Goal: Task Accomplishment & Management: Manage account settings

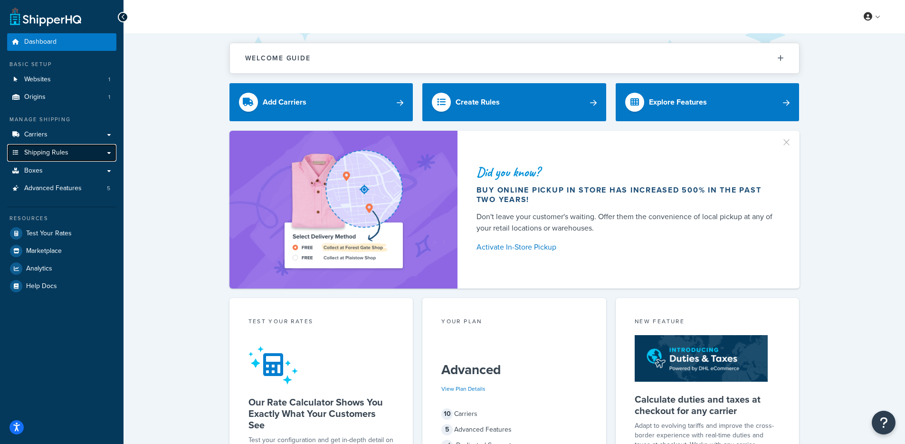
click at [80, 152] on link "Shipping Rules" at bounding box center [61, 153] width 109 height 18
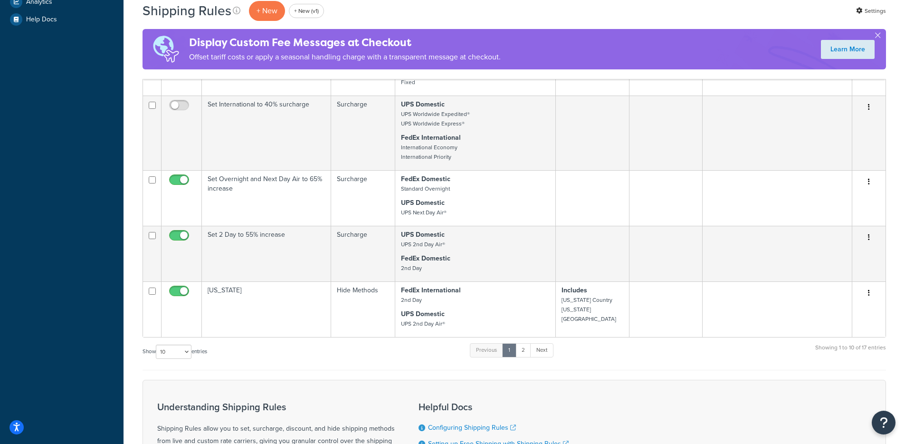
scroll to position [506, 0]
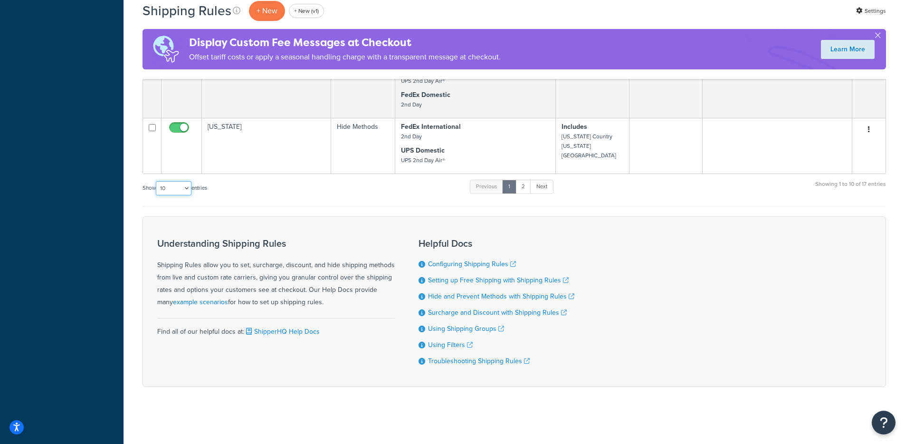
click at [171, 188] on select "10 15 25 50 100 1000" at bounding box center [174, 188] width 36 height 14
select select "100"
click at [157, 181] on select "10 15 25 50 100 1000" at bounding box center [174, 188] width 36 height 14
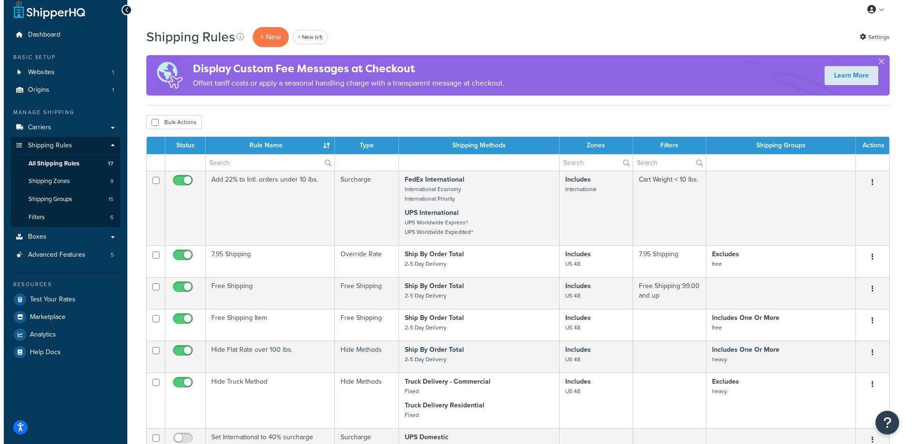
scroll to position [0, 0]
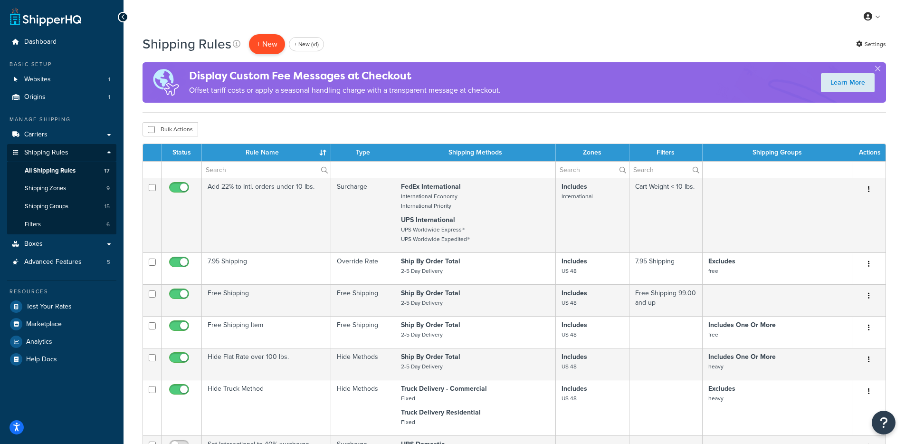
click at [268, 46] on p "+ New" at bounding box center [267, 43] width 36 height 19
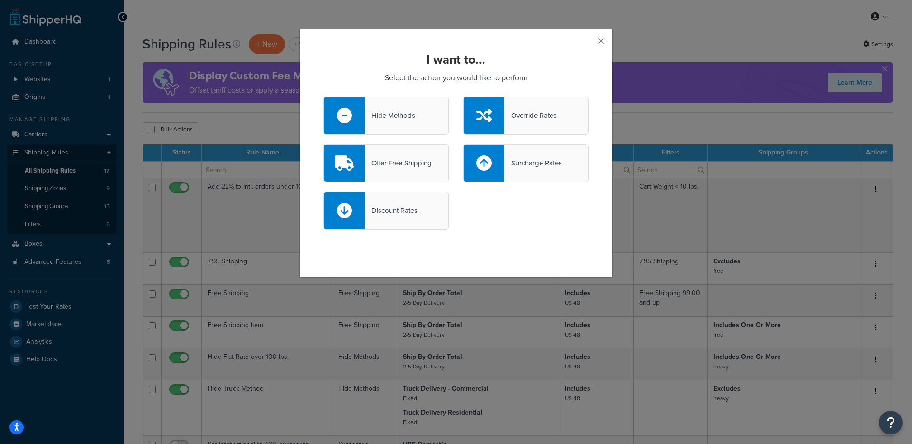
click at [407, 114] on div "Hide Methods" at bounding box center [390, 115] width 50 height 13
click at [0, 0] on input "Hide Methods" at bounding box center [0, 0] width 0 height 0
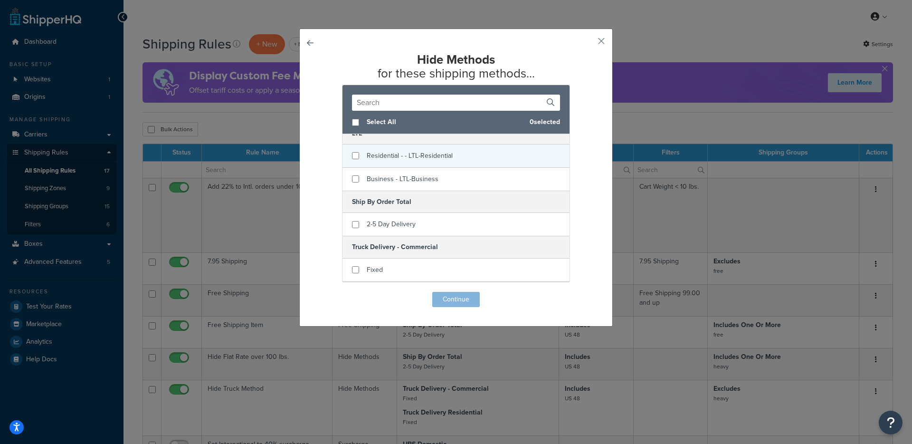
scroll to position [81, 0]
checkbox input "true"
click at [431, 152] on span "Residential - - LTL-Residential" at bounding box center [410, 155] width 86 height 10
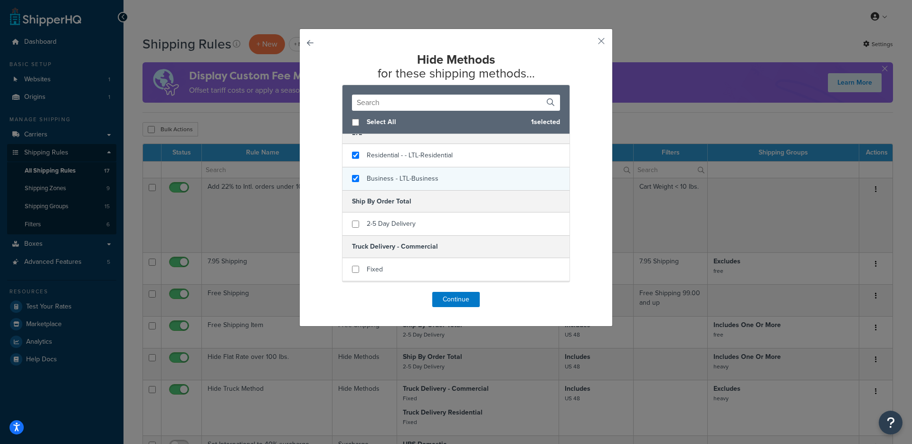
checkbox input "true"
click at [408, 179] on span "Business - LTL-Business" at bounding box center [403, 178] width 72 height 10
click at [466, 298] on button "Continue" at bounding box center [455, 299] width 47 height 15
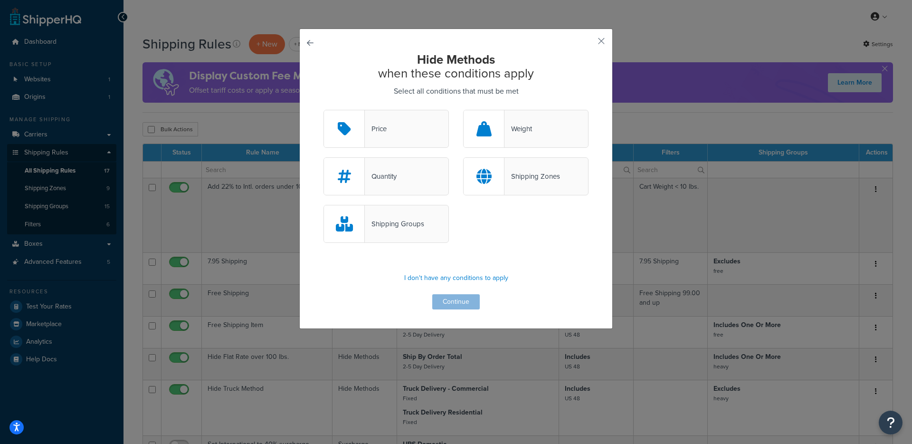
click at [414, 232] on div "Shipping Groups" at bounding box center [385, 224] width 125 height 38
click at [0, 0] on input "Shipping Groups" at bounding box center [0, 0] width 0 height 0
click at [440, 302] on button "Continue" at bounding box center [455, 301] width 47 height 15
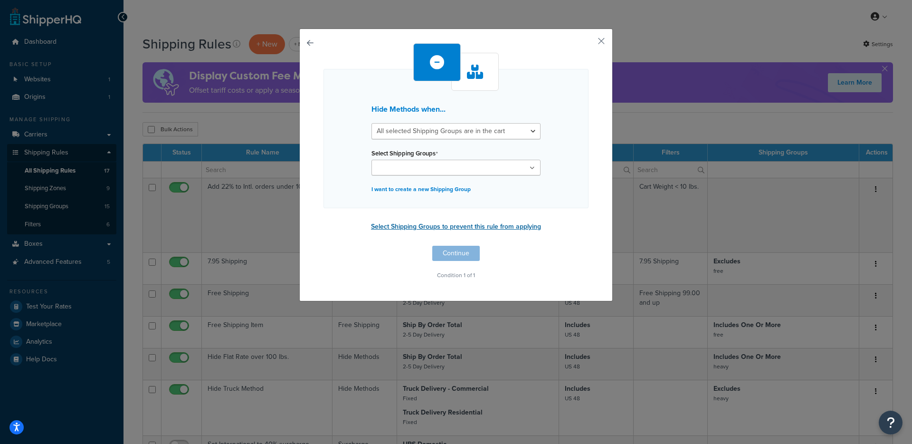
click at [407, 228] on button "Select Shipping Groups to prevent this rule from applying" at bounding box center [456, 226] width 176 height 14
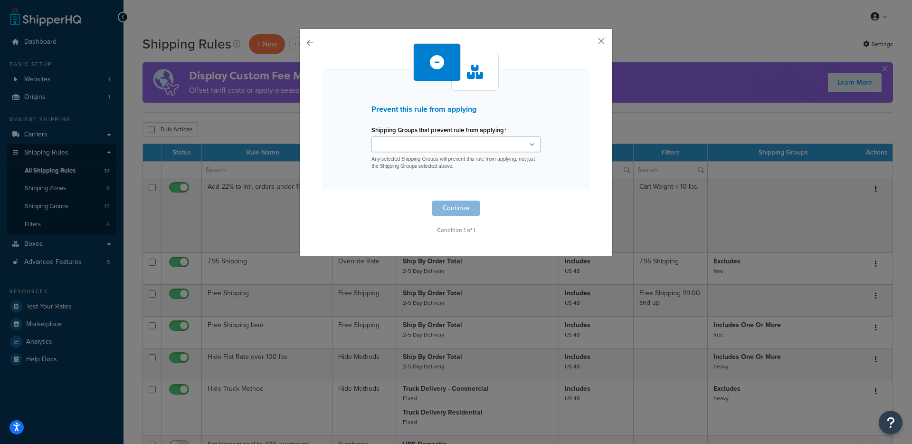
click at [416, 133] on label "Shipping Groups that prevent rule from applying" at bounding box center [438, 130] width 135 height 8
click at [416, 140] on input "Shipping Groups that prevent rule from applying" at bounding box center [416, 145] width 84 height 10
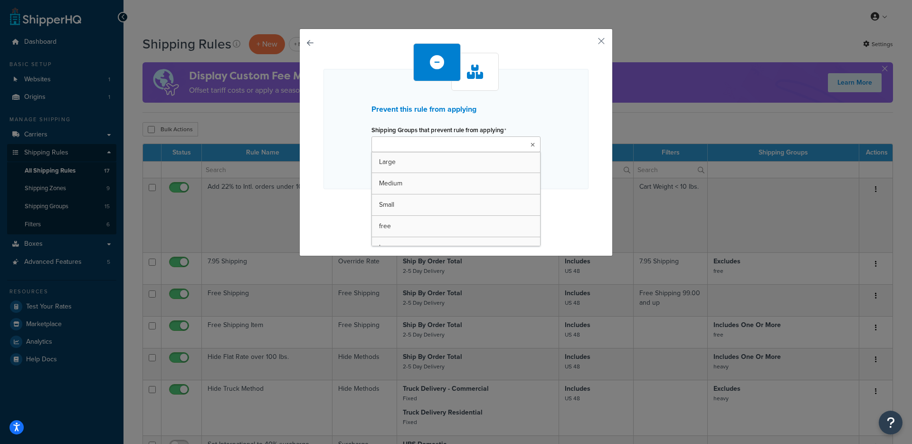
click at [414, 140] on input "Shipping Groups that prevent rule from applying" at bounding box center [416, 145] width 84 height 10
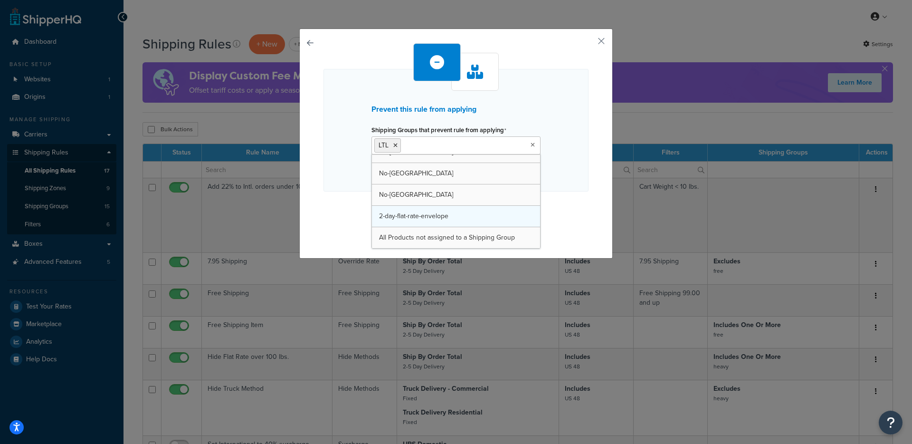
drag, startPoint x: 423, startPoint y: 208, endPoint x: 418, endPoint y: 206, distance: 5.3
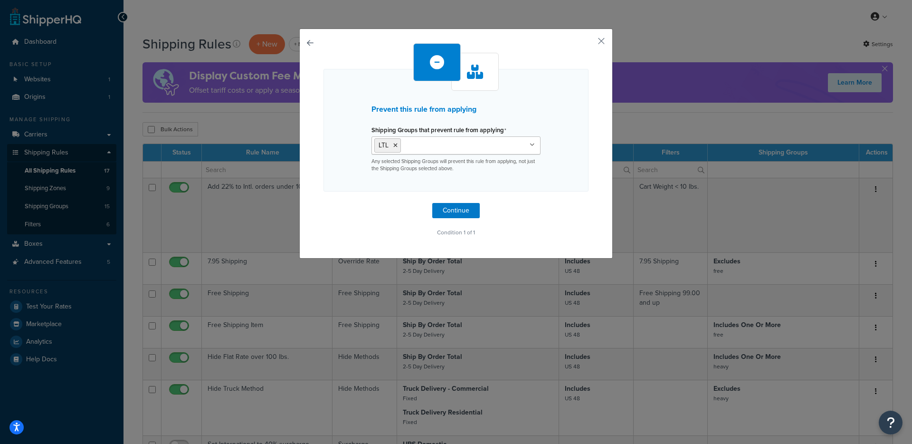
click at [332, 187] on div "Prevent this rule from applying Shipping Groups that prevent rule from applying…" at bounding box center [455, 130] width 265 height 123
click at [446, 213] on button "Continue" at bounding box center [455, 210] width 47 height 15
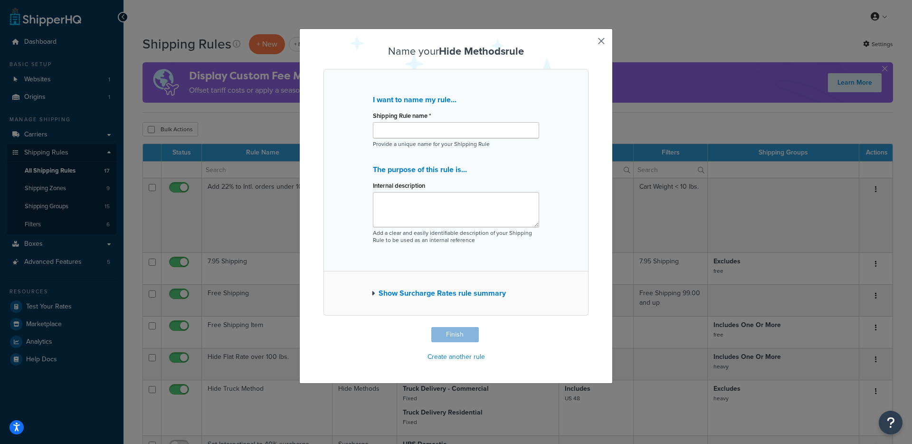
click at [404, 138] on div "Shipping Rule name * Provide a unique name for your Shipping Rule" at bounding box center [456, 128] width 166 height 39
click at [406, 135] on input "Shipping Rule name *" at bounding box center [456, 130] width 166 height 16
click at [453, 211] on textarea "Internal description" at bounding box center [456, 209] width 166 height 35
click at [455, 334] on button "Finish" at bounding box center [454, 334] width 47 height 15
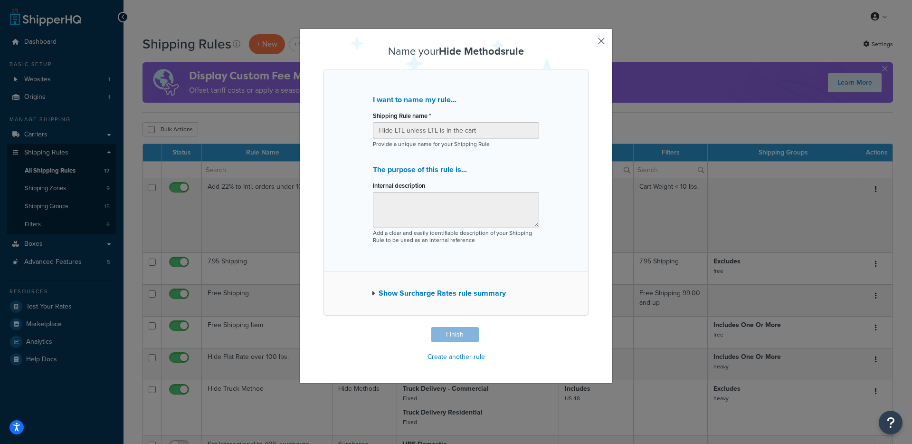
type input "Hide LTL unless LTL is in the cart"
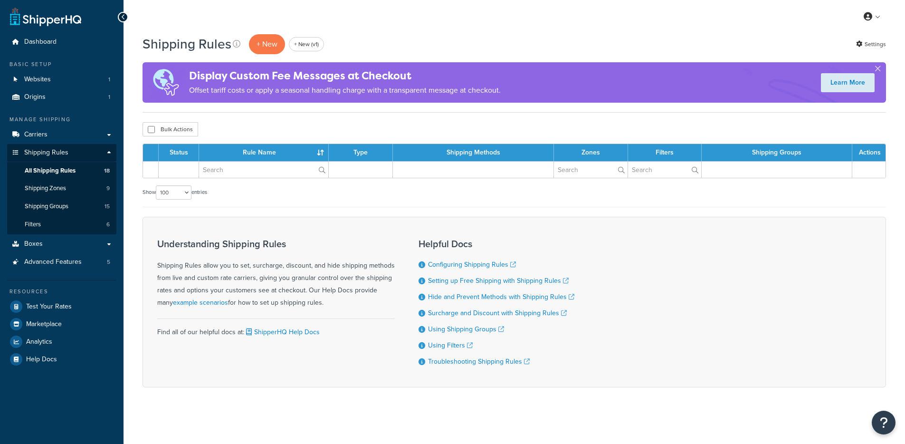
select select "100"
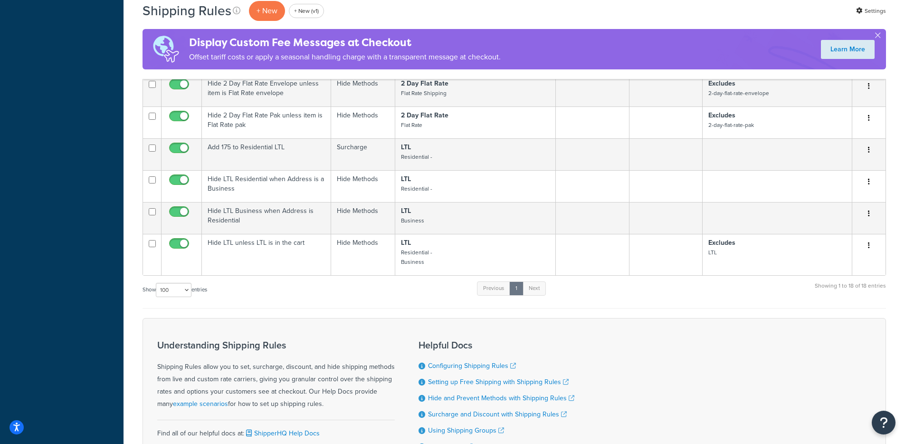
scroll to position [720, 0]
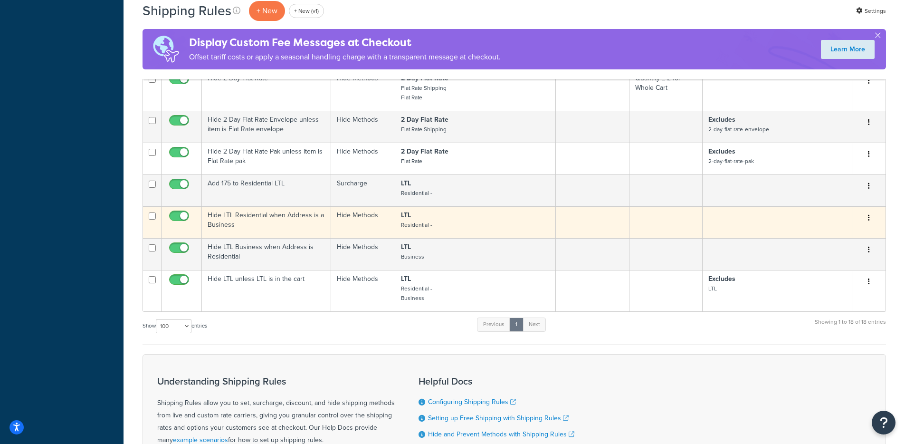
click at [287, 221] on td "Hide LTL Residential when Address is a Business" at bounding box center [266, 222] width 129 height 32
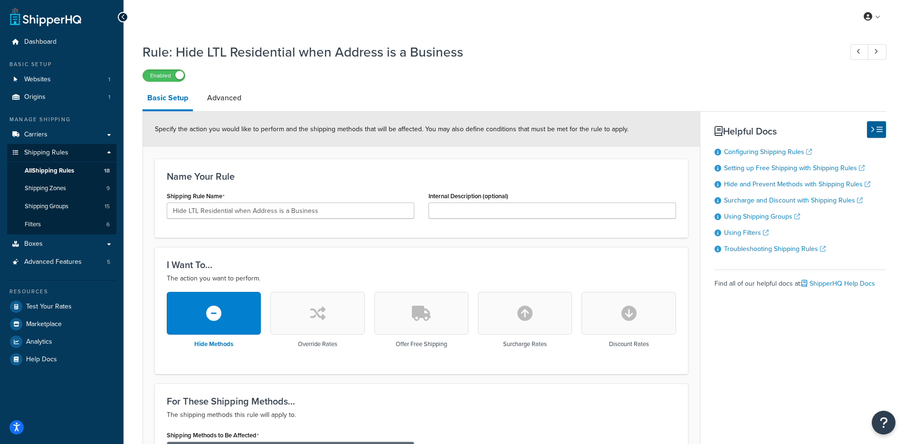
click at [238, 112] on div "Specify the action you would like to perform and the shipping methods that will…" at bounding box center [421, 129] width 557 height 35
click at [232, 104] on link "Advanced" at bounding box center [224, 97] width 44 height 23
select select "business"
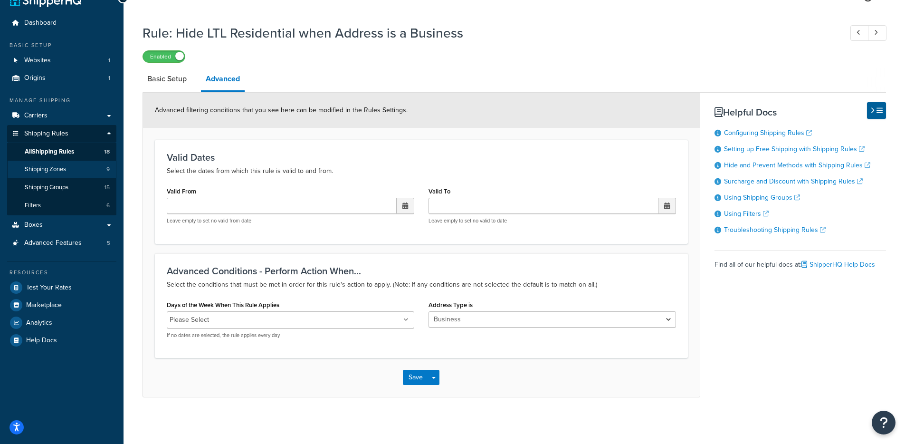
scroll to position [17, 0]
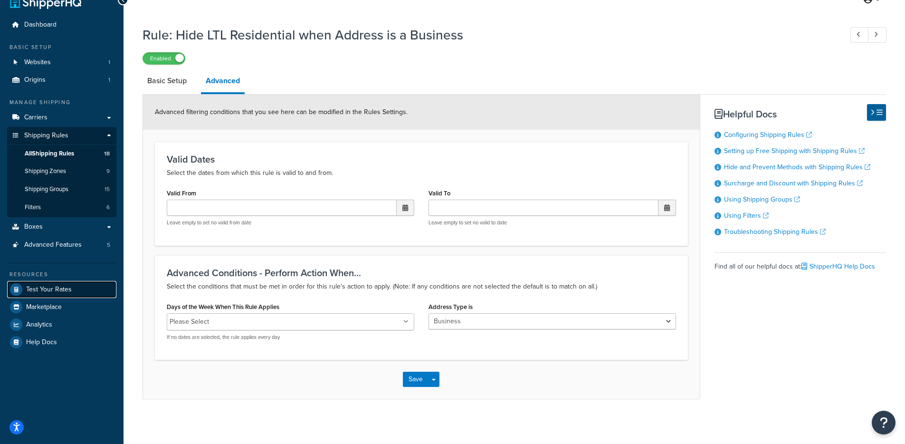
click at [37, 289] on span "Test Your Rates" at bounding box center [49, 289] width 46 height 8
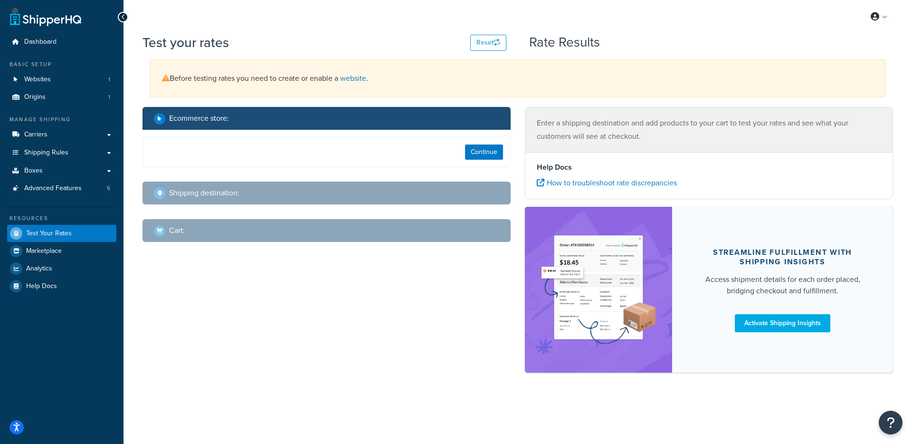
select select "[GEOGRAPHIC_DATA]"
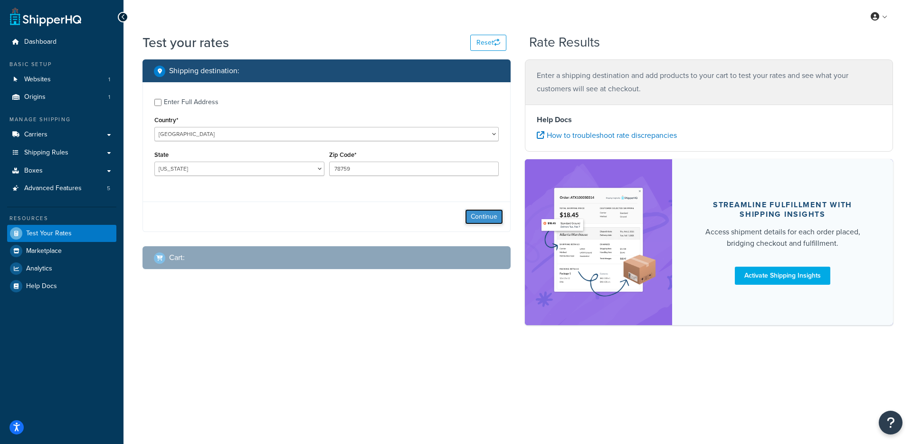
click at [483, 218] on button "Continue" at bounding box center [484, 216] width 38 height 15
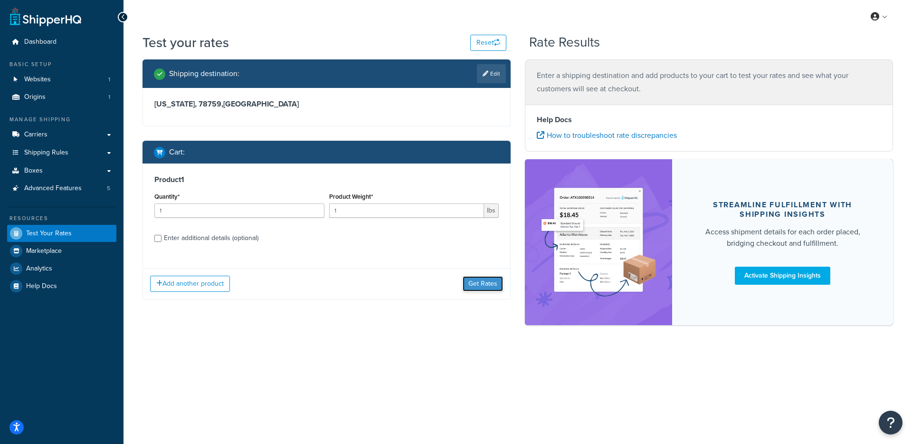
click at [489, 284] on button "Get Rates" at bounding box center [483, 283] width 40 height 15
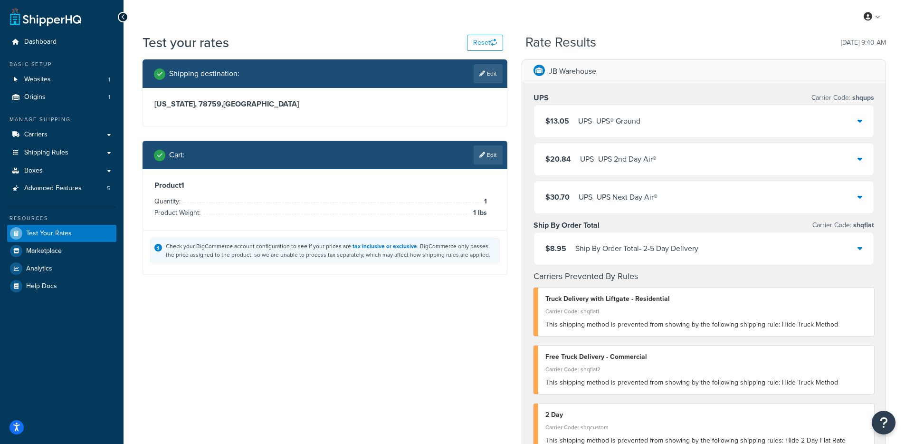
click at [279, 274] on div "Product 1 Quantity: 1 Product Weight: 1 lbs Check your BigCommerce account conf…" at bounding box center [324, 221] width 365 height 105
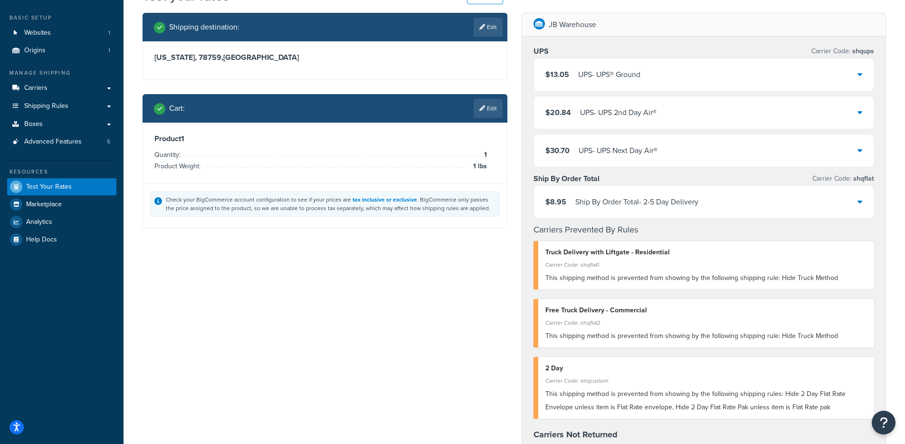
scroll to position [112, 0]
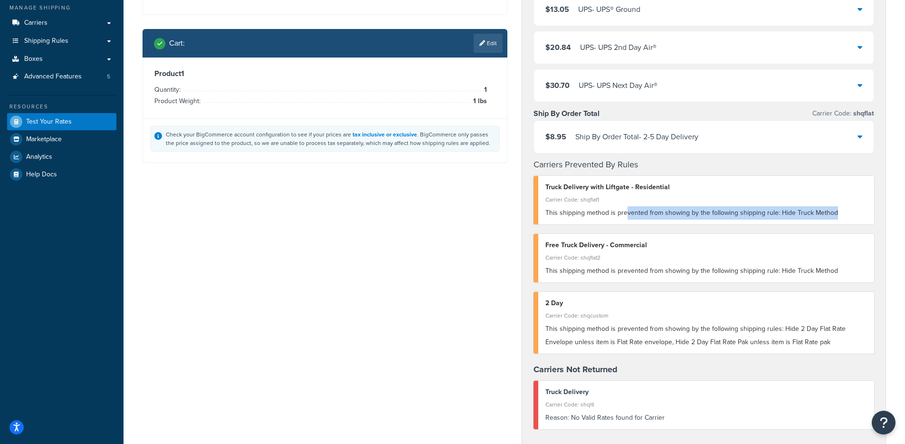
drag, startPoint x: 624, startPoint y: 210, endPoint x: 715, endPoint y: 220, distance: 91.3
click at [715, 220] on div "Truck Delivery with Liftgate - Residential Carrier Code: shqflat1 This shipping…" at bounding box center [703, 200] width 341 height 48
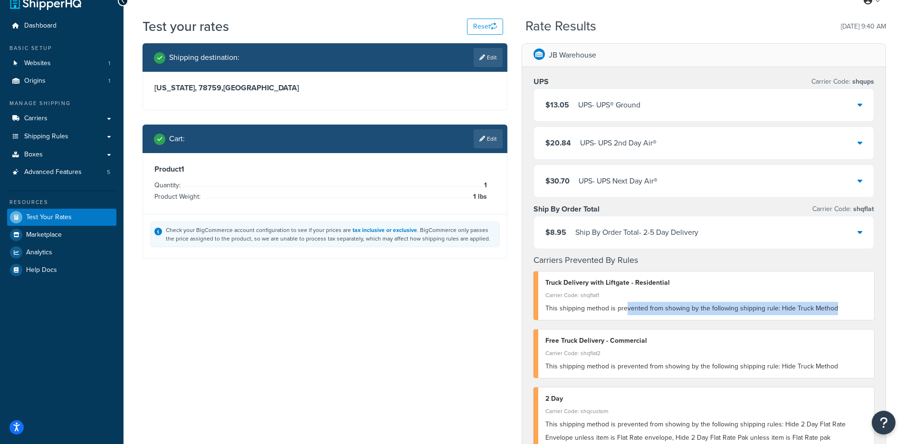
scroll to position [14, 0]
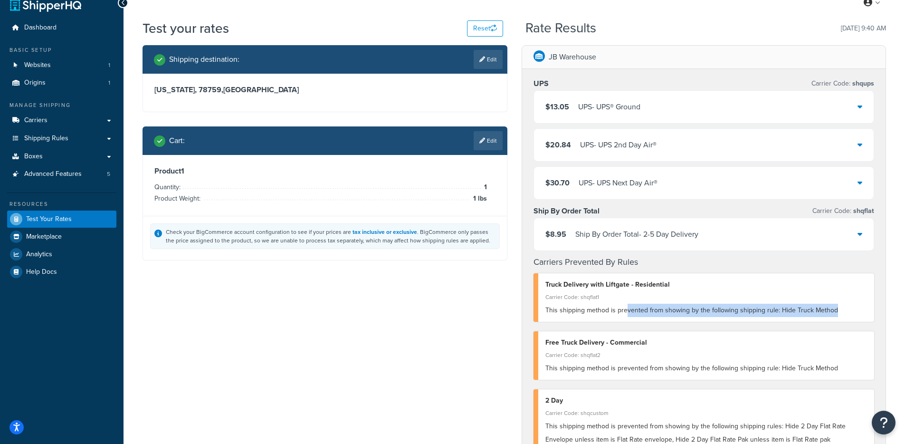
click at [780, 304] on div "This shipping method is prevented from showing by the following shipping rule: …" at bounding box center [706, 309] width 322 height 13
drag, startPoint x: 840, startPoint y: 312, endPoint x: 777, endPoint y: 314, distance: 62.7
click at [777, 314] on div "This shipping method is prevented from showing by the following shipping rule: …" at bounding box center [706, 309] width 322 height 13
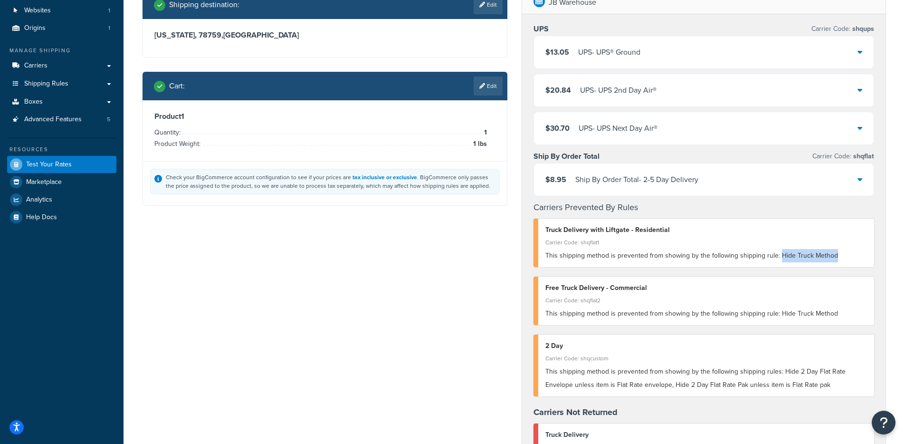
scroll to position [0, 0]
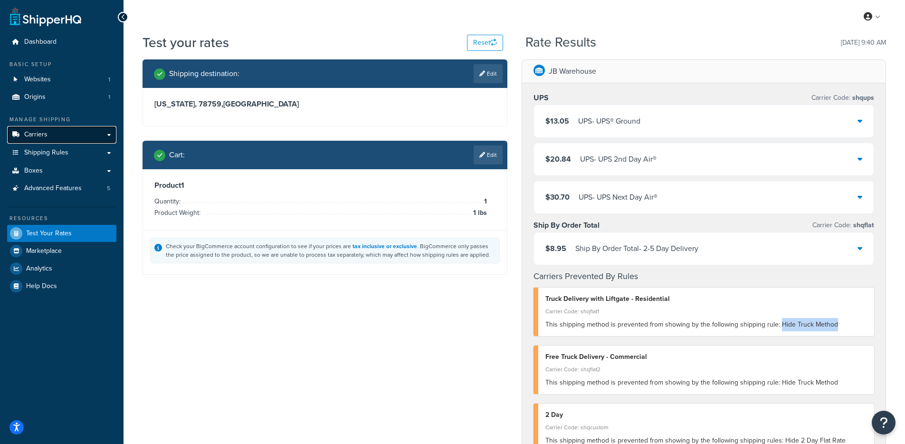
click at [59, 132] on link "Carriers" at bounding box center [61, 135] width 109 height 18
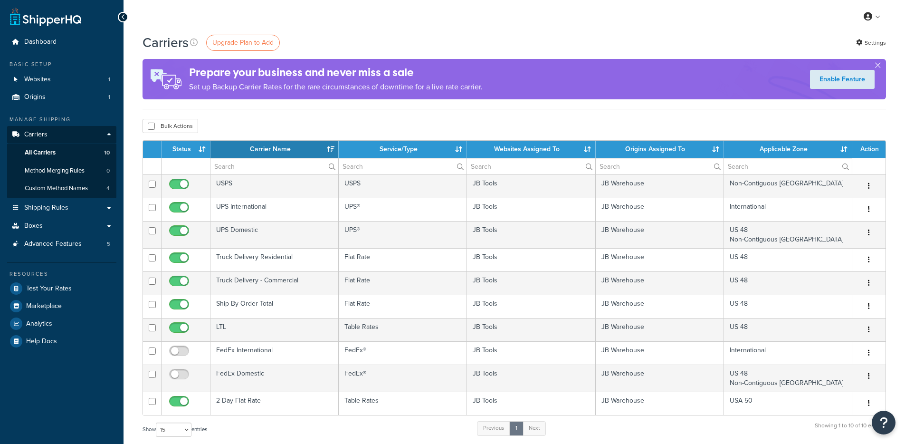
select select "15"
click at [60, 199] on div "Manage Shipping Carriers Carriers All Carriers 10 Method Merging Rules 0 Custom…" at bounding box center [61, 183] width 109 height 137
click at [77, 212] on link "Shipping Rules" at bounding box center [61, 208] width 109 height 18
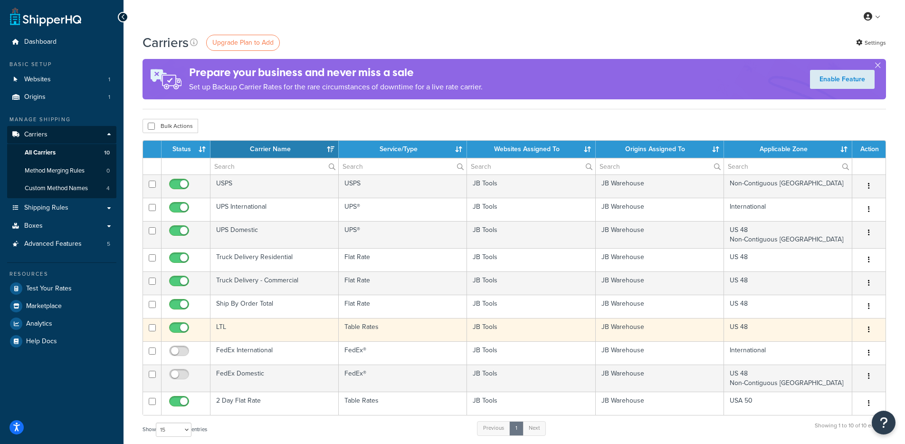
click at [245, 331] on td "LTL" at bounding box center [274, 329] width 128 height 23
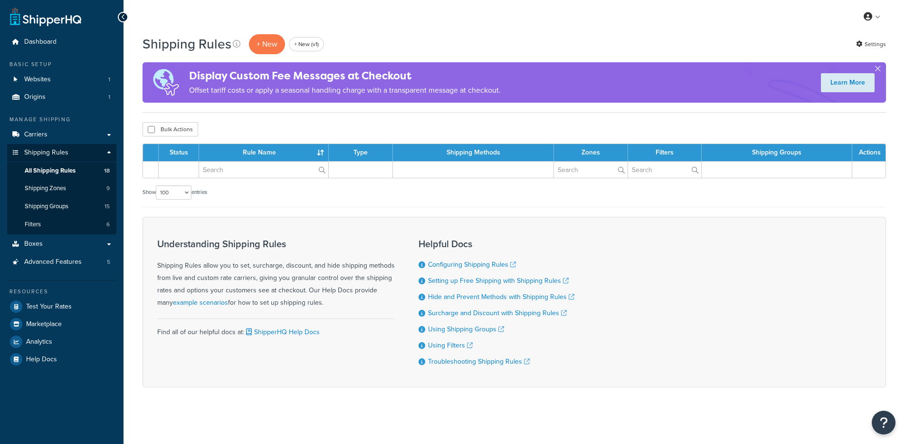
select select "100"
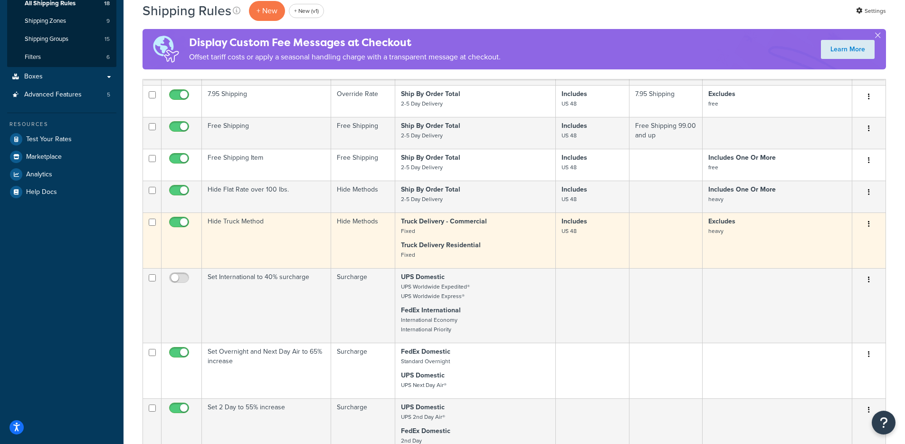
scroll to position [205, 0]
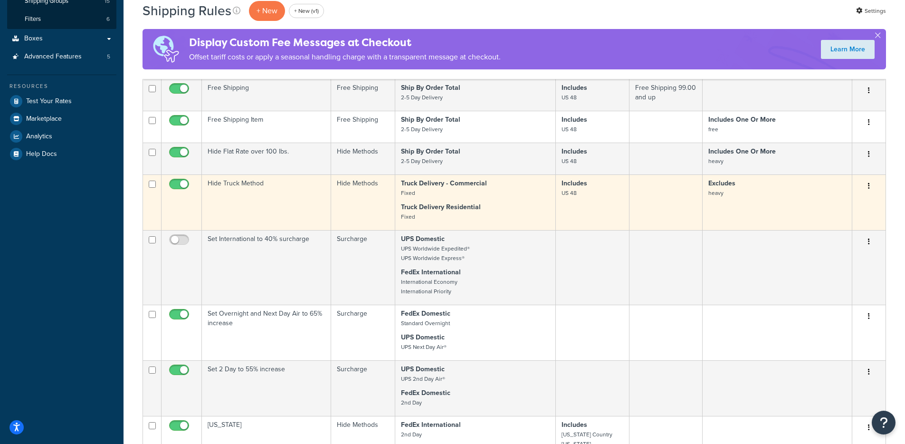
click at [868, 187] on icon "button" at bounding box center [869, 185] width 2 height 7
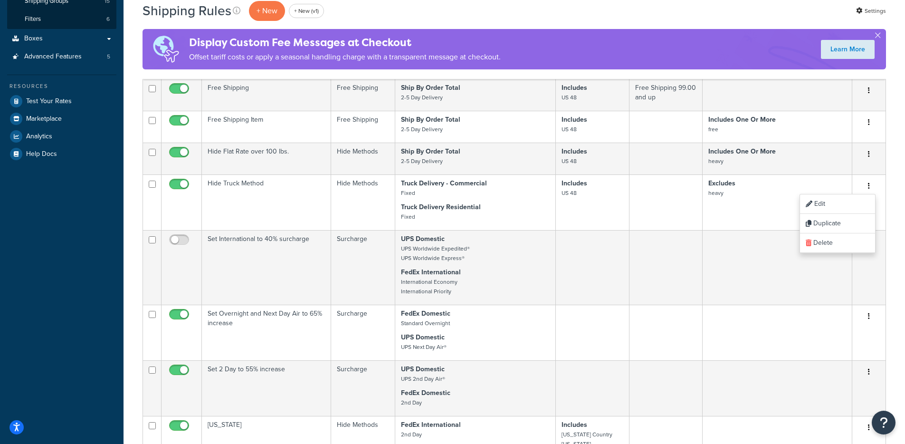
click at [66, 211] on div "Dashboard Basic Setup Websites 1 Origins 1 Manage Shipping Carriers Carriers Al…" at bounding box center [61, 445] width 123 height 1301
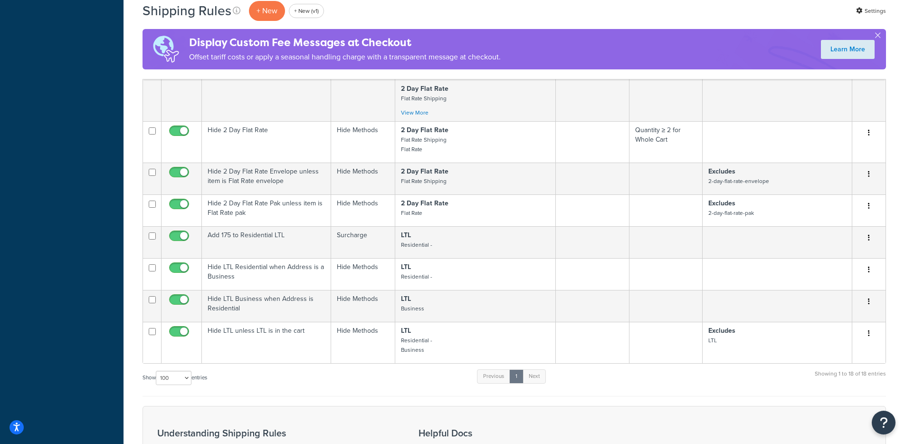
scroll to position [711, 0]
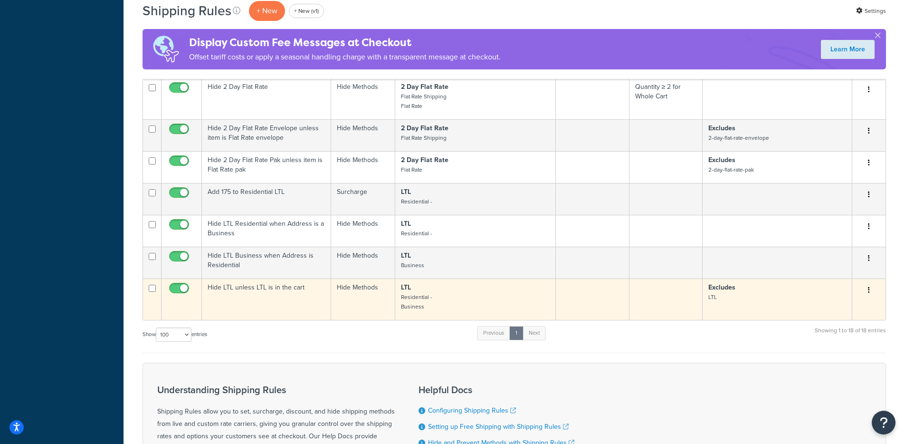
click at [180, 288] on input "checkbox" at bounding box center [180, 290] width 26 height 12
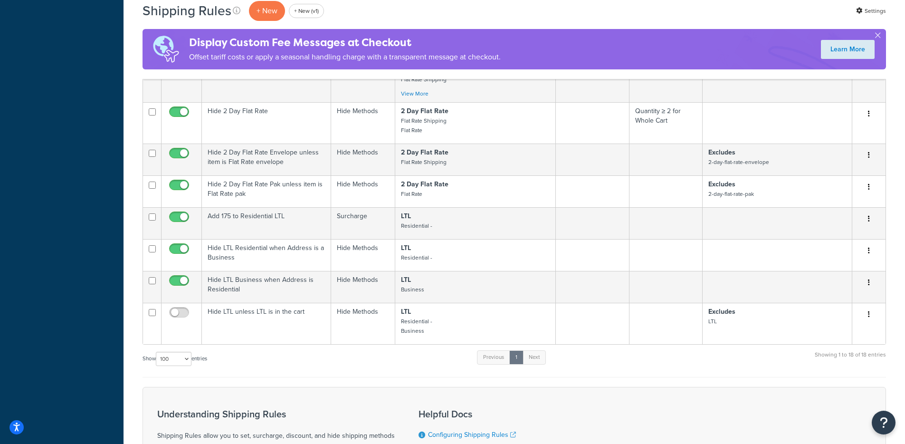
scroll to position [686, 0]
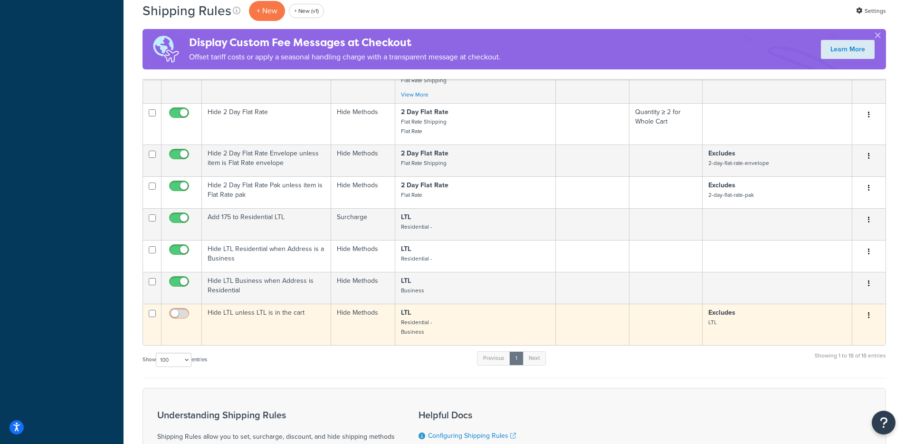
click at [175, 315] on input "checkbox" at bounding box center [180, 316] width 26 height 12
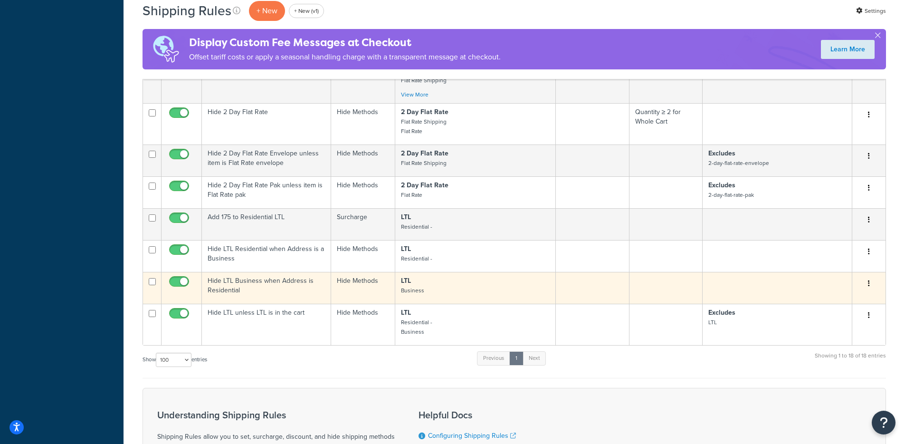
scroll to position [861, 0]
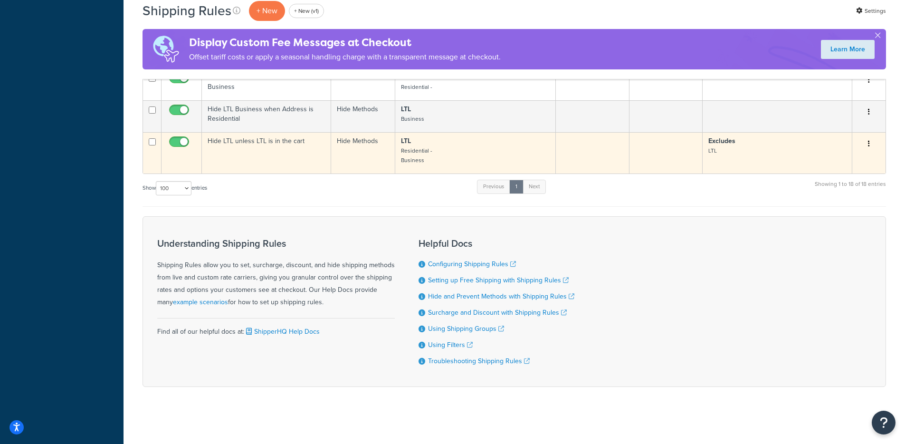
click at [177, 142] on input "checkbox" at bounding box center [180, 144] width 26 height 12
checkbox input "false"
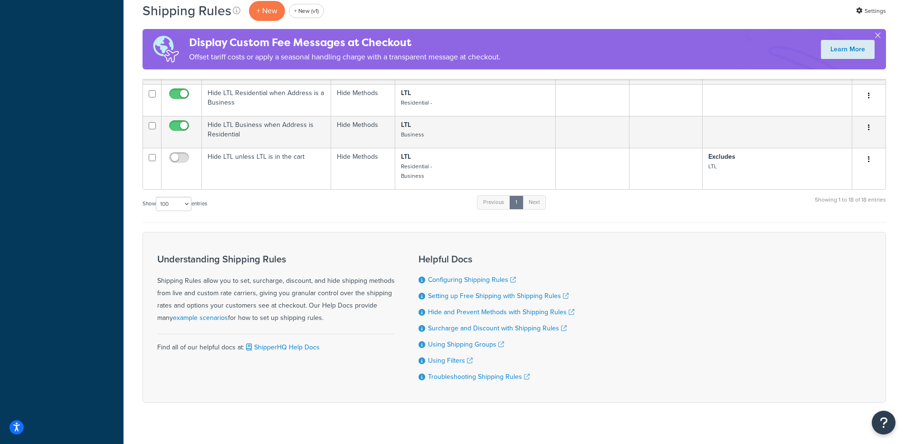
scroll to position [716, 0]
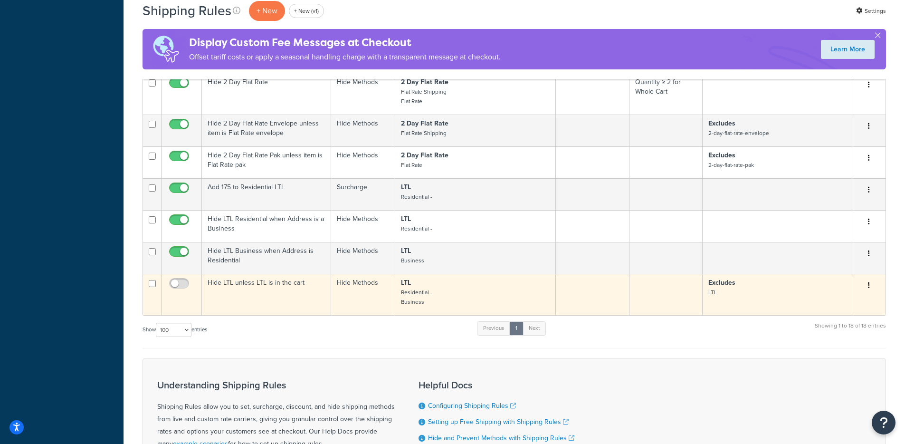
click at [313, 296] on td "Hide LTL unless LTL is in the cart" at bounding box center [266, 294] width 129 height 41
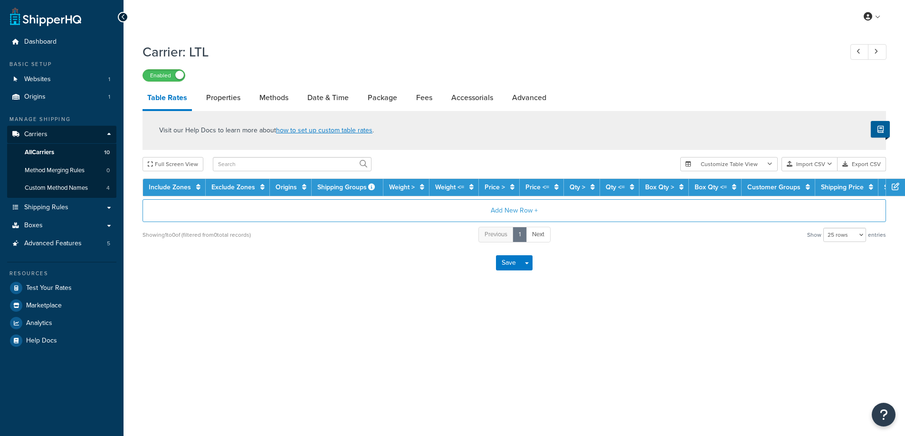
select select "25"
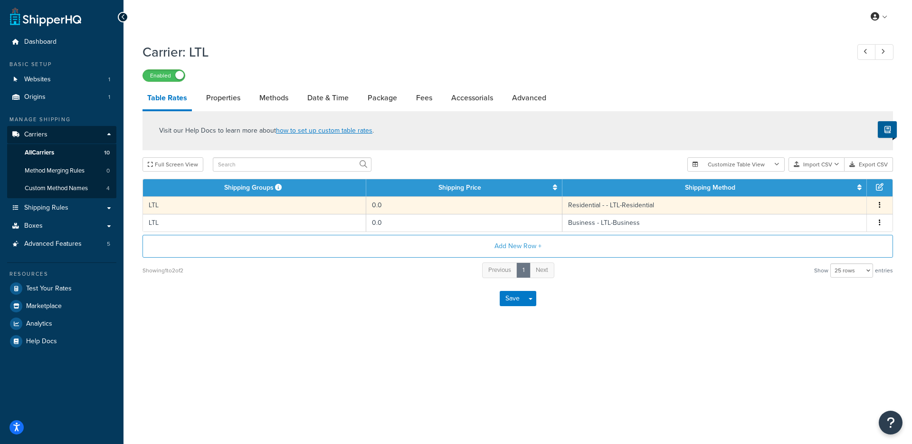
click at [264, 207] on td "LTL" at bounding box center [254, 205] width 223 height 18
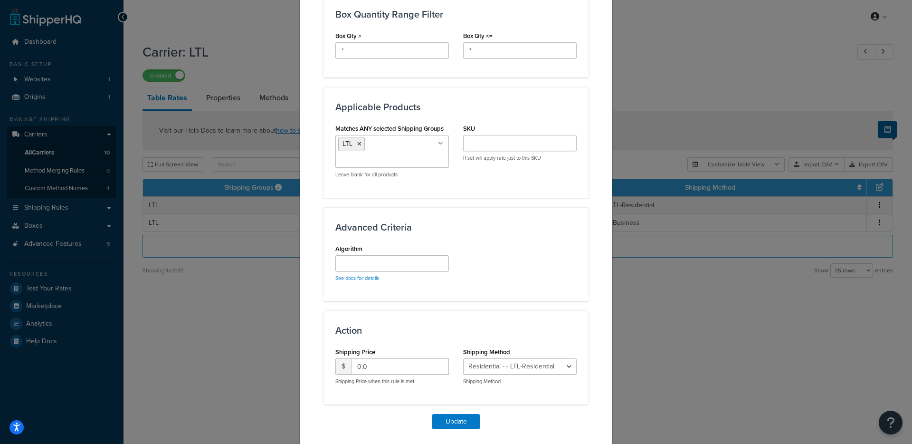
scroll to position [541, 0]
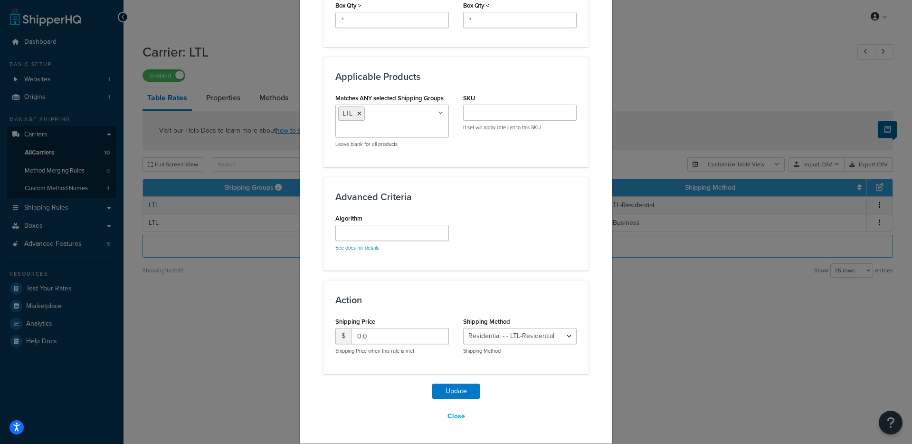
click at [407, 123] on ul "LTL" at bounding box center [392, 120] width 114 height 33
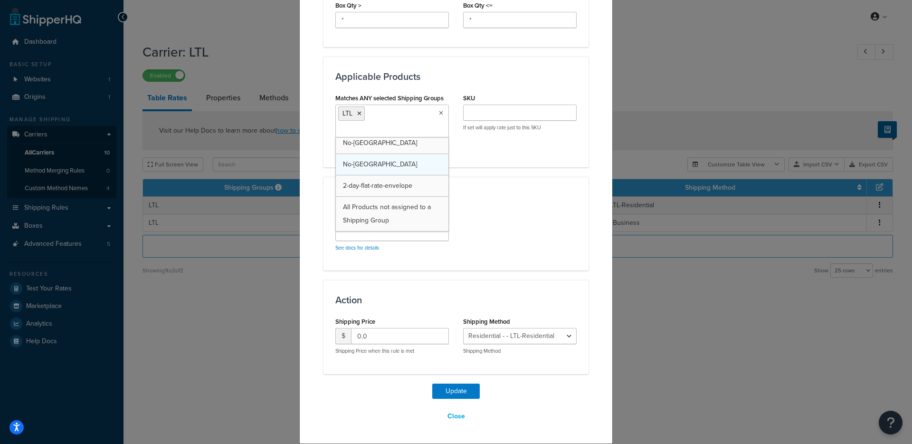
scroll to position [183, 0]
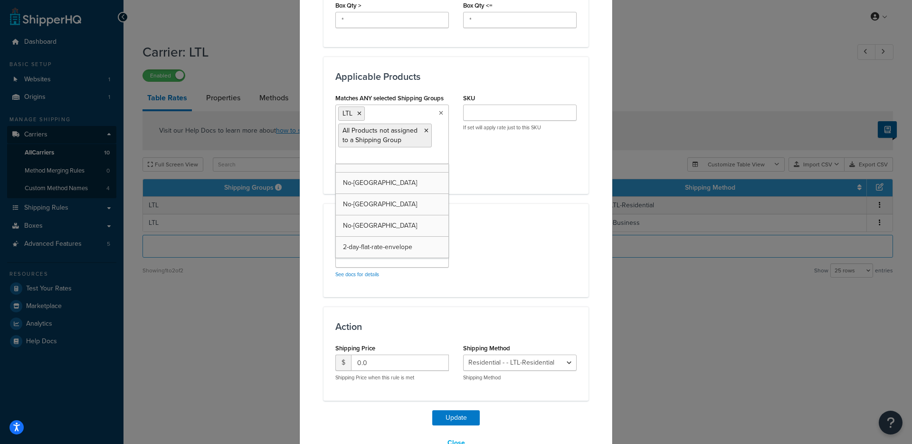
drag, startPoint x: 497, startPoint y: 204, endPoint x: 472, endPoint y: 304, distance: 103.3
click at [497, 205] on div "Advanced Criteria Algorithm See docs for details" at bounding box center [455, 250] width 265 height 94
click at [441, 415] on button "Update" at bounding box center [455, 417] width 47 height 15
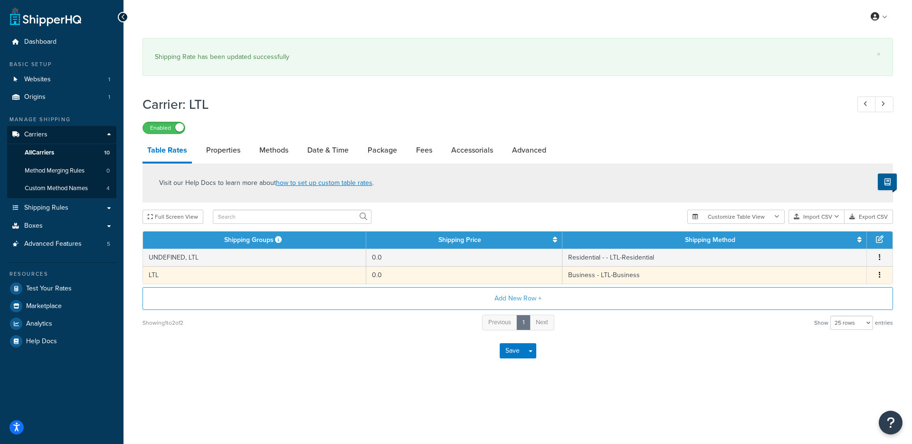
click at [296, 279] on td "LTL" at bounding box center [254, 275] width 223 height 18
select select "181849"
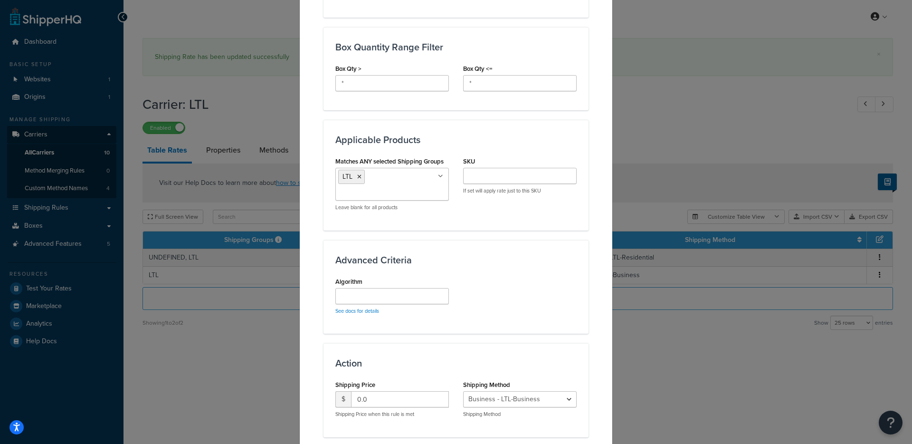
scroll to position [541, 0]
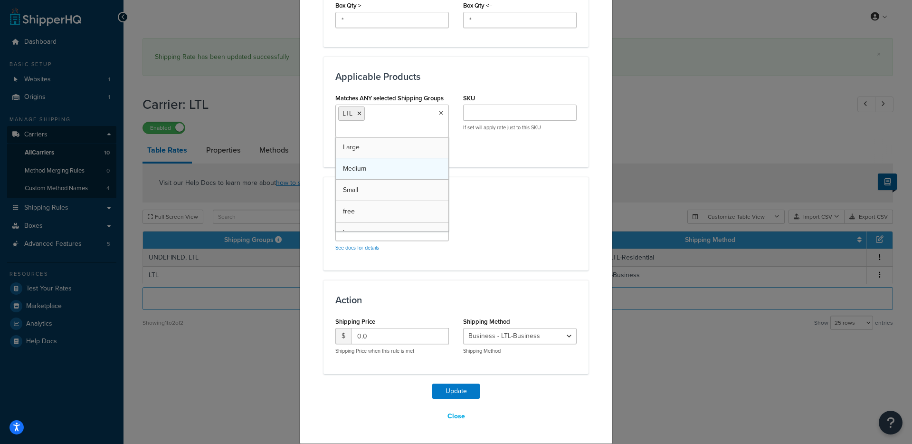
drag, startPoint x: 400, startPoint y: 130, endPoint x: 400, endPoint y: 161, distance: 31.3
click at [400, 131] on input "Matches ANY selected Shipping Groups" at bounding box center [380, 130] width 84 height 10
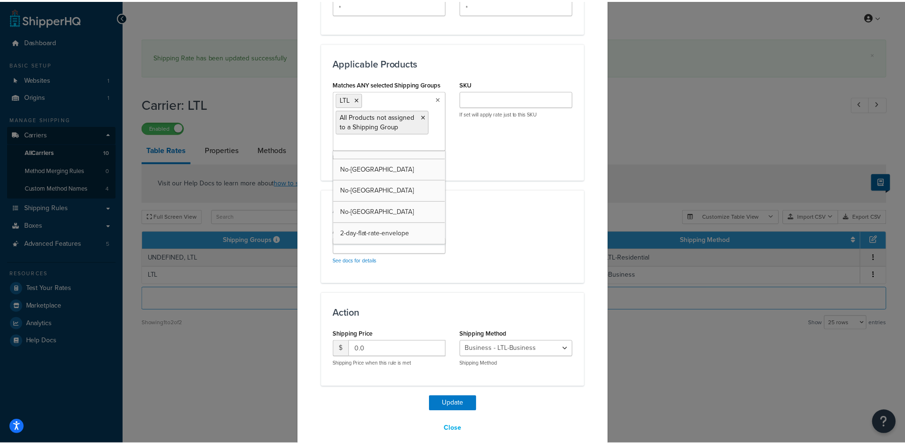
scroll to position [568, 0]
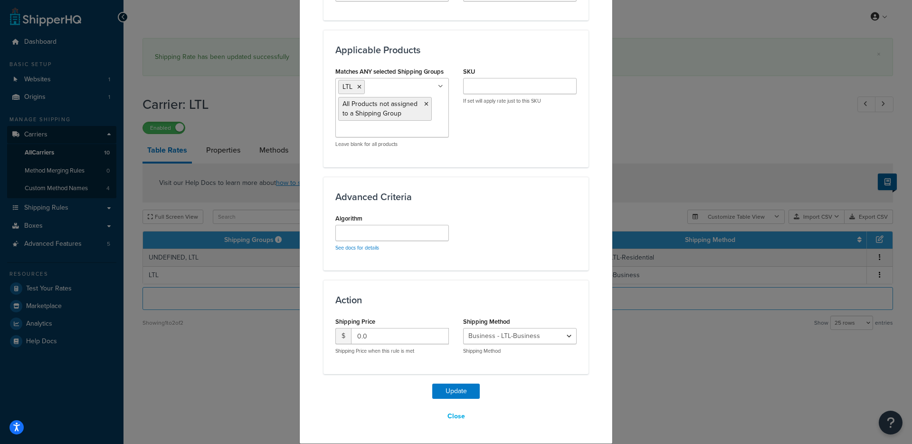
click at [436, 407] on div "Update Close" at bounding box center [455, 403] width 265 height 41
click at [440, 395] on button "Update" at bounding box center [455, 390] width 47 height 15
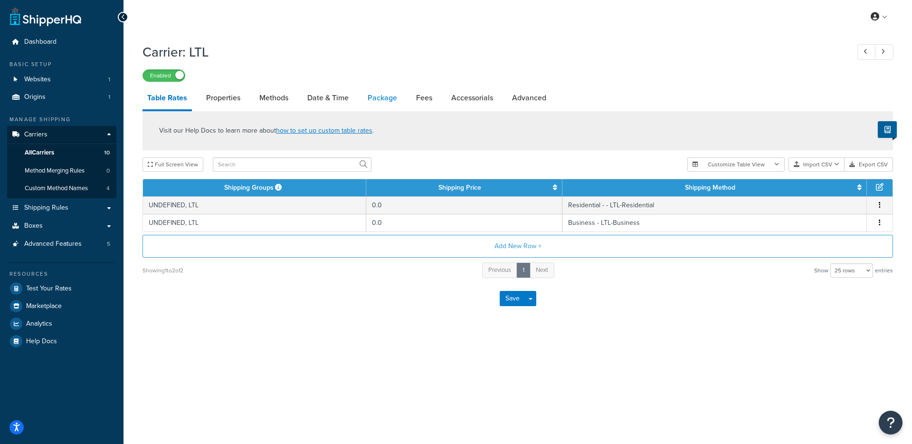
click at [367, 100] on link "Package" at bounding box center [382, 97] width 39 height 23
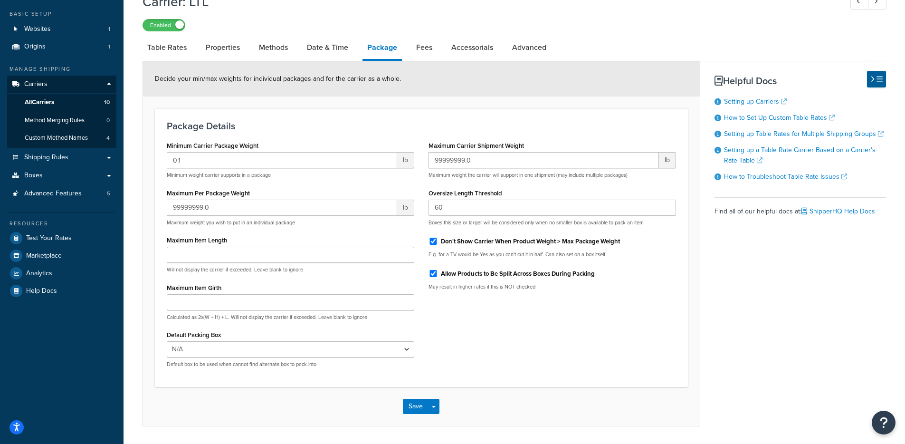
scroll to position [9, 0]
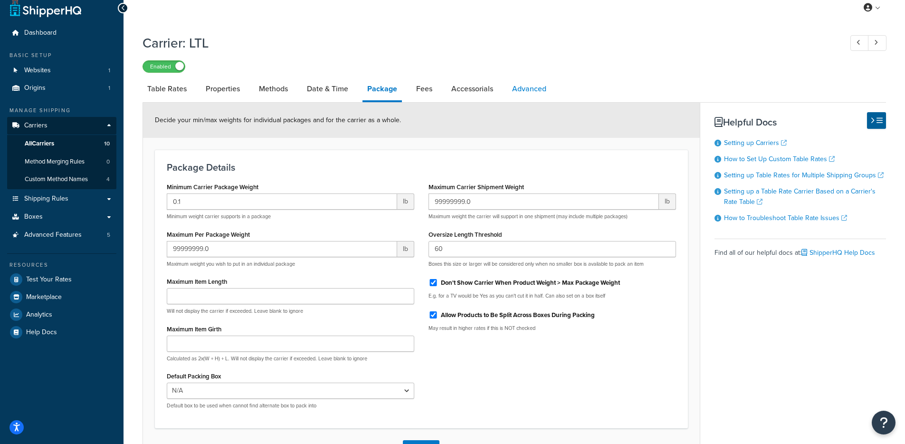
click at [517, 87] on link "Advanced" at bounding box center [529, 88] width 44 height 23
select select "false"
select select "residential"
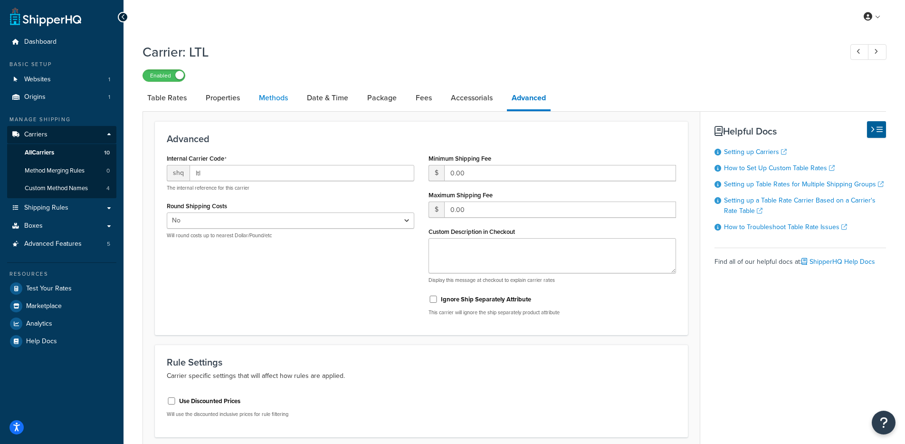
click at [279, 103] on link "Methods" at bounding box center [273, 97] width 38 height 23
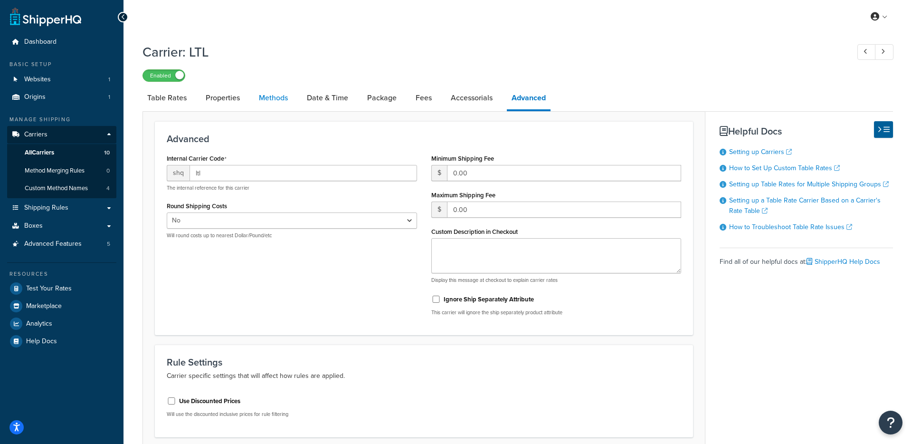
select select "25"
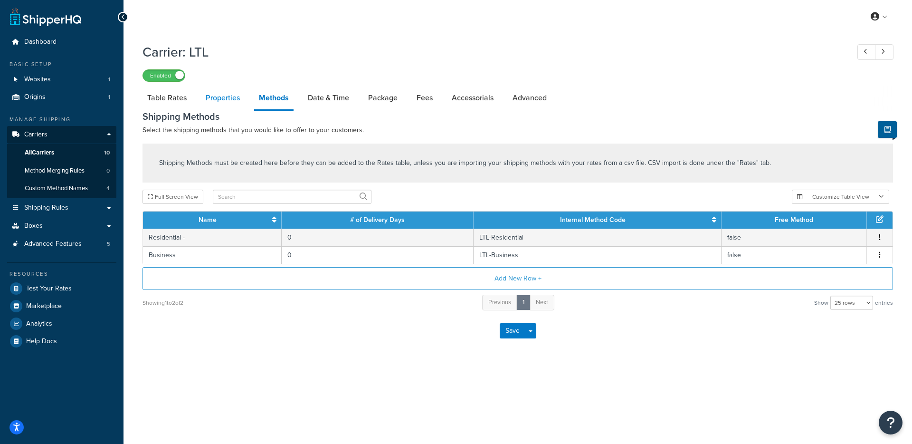
click at [229, 95] on link "Properties" at bounding box center [223, 97] width 44 height 23
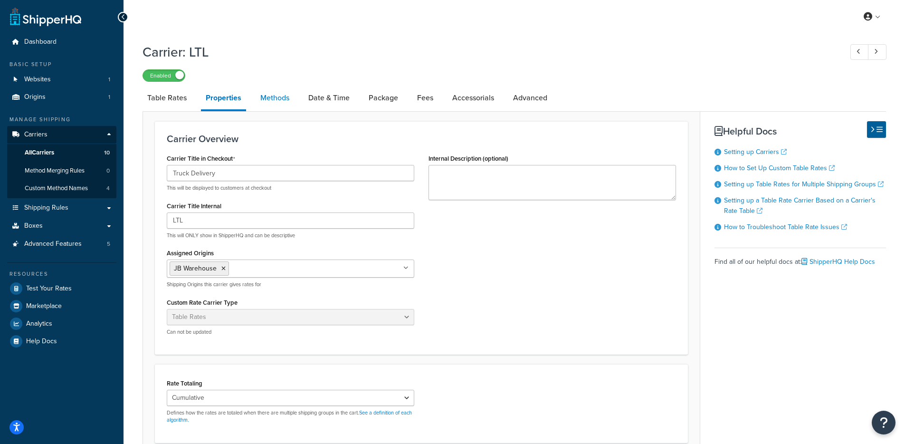
click at [279, 98] on link "Methods" at bounding box center [275, 97] width 38 height 23
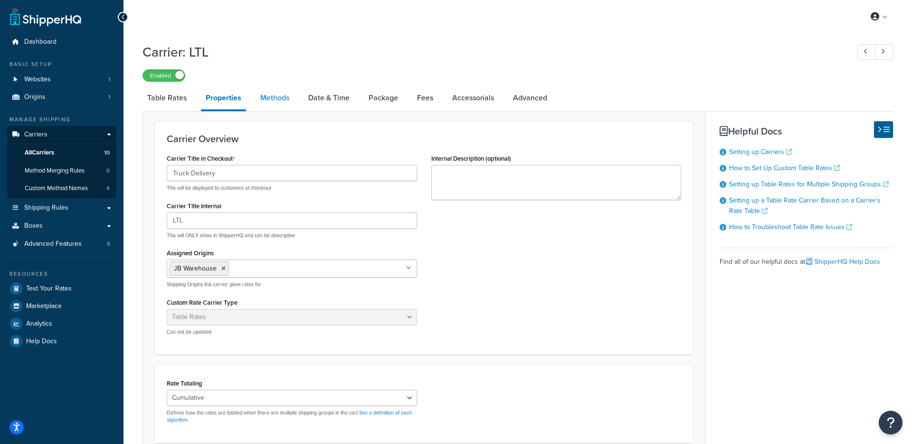
select select "25"
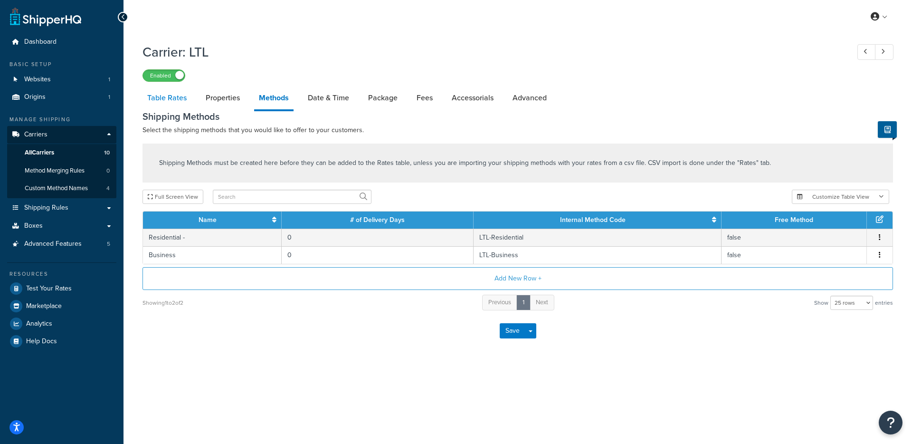
click at [168, 105] on link "Table Rates" at bounding box center [166, 97] width 49 height 23
select select "25"
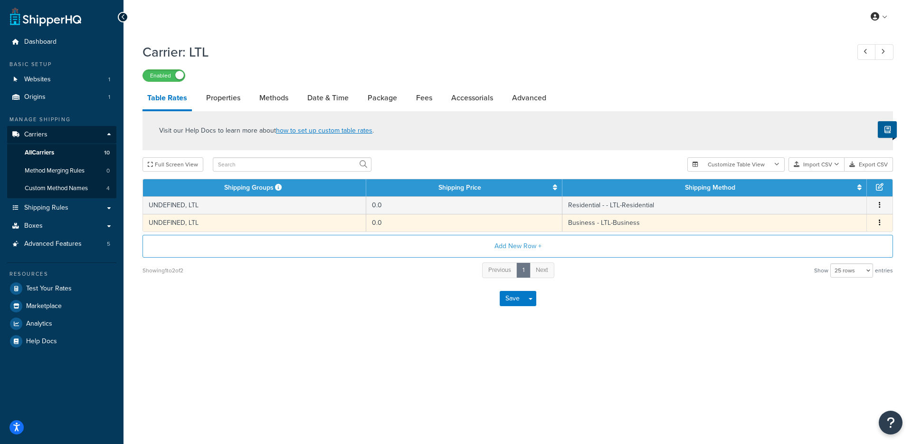
click at [241, 217] on td "UNDEFINED, LTL" at bounding box center [254, 223] width 223 height 18
select select "181849"
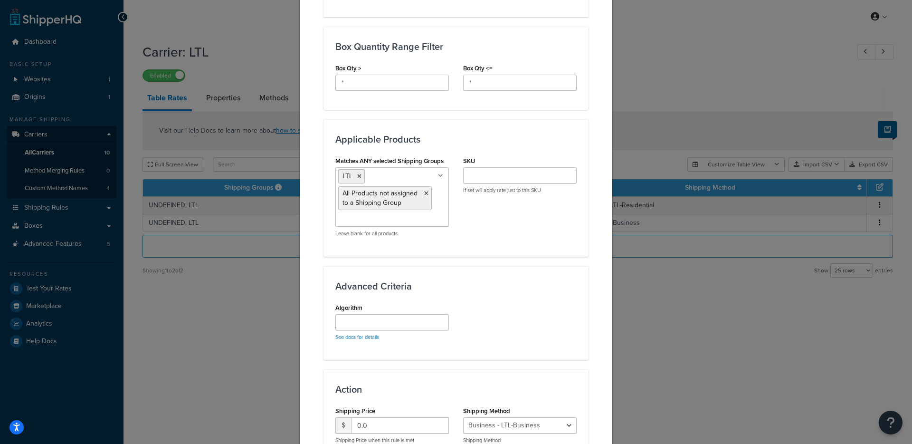
scroll to position [568, 0]
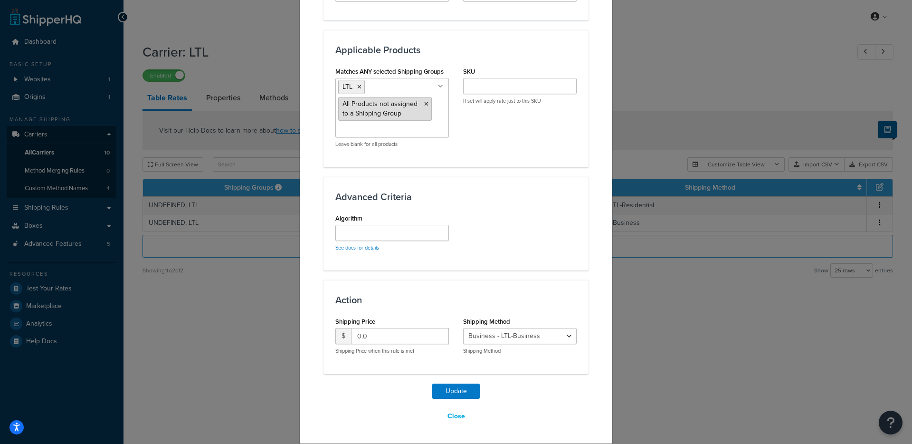
click at [424, 104] on icon at bounding box center [426, 104] width 4 height 6
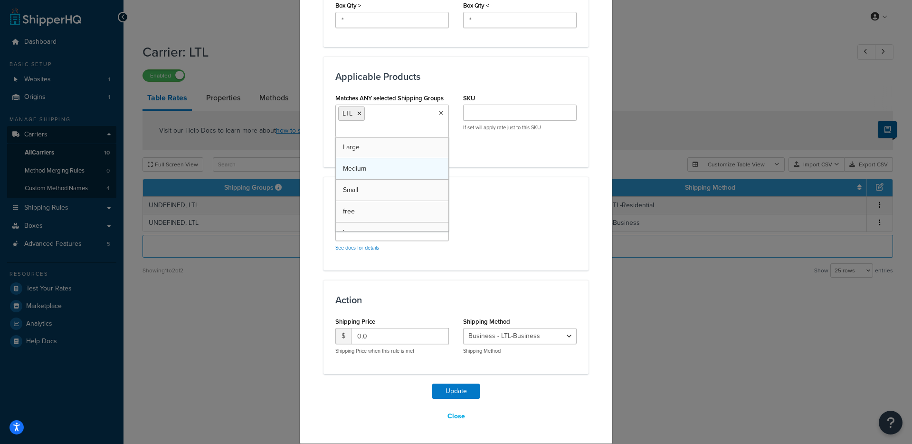
scroll to position [541, 0]
click at [491, 216] on div "Algorithm See docs for details" at bounding box center [456, 234] width 256 height 47
click at [419, 125] on ul "LTL" at bounding box center [392, 120] width 114 height 33
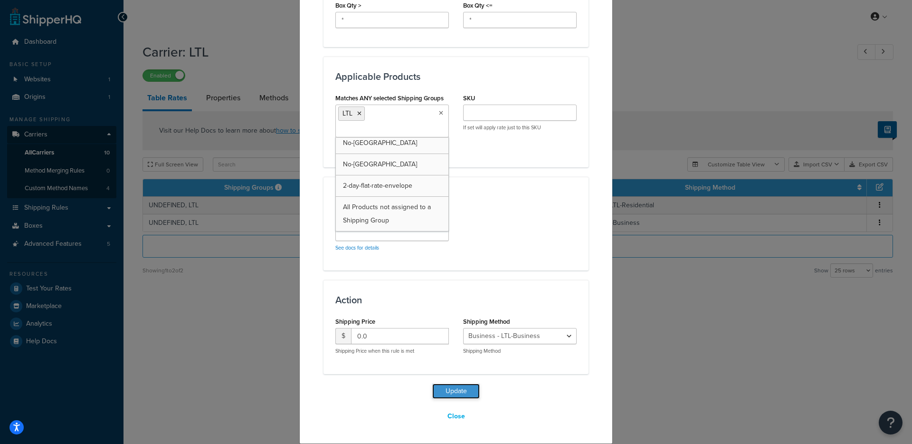
click at [450, 396] on button "Update" at bounding box center [455, 390] width 47 height 15
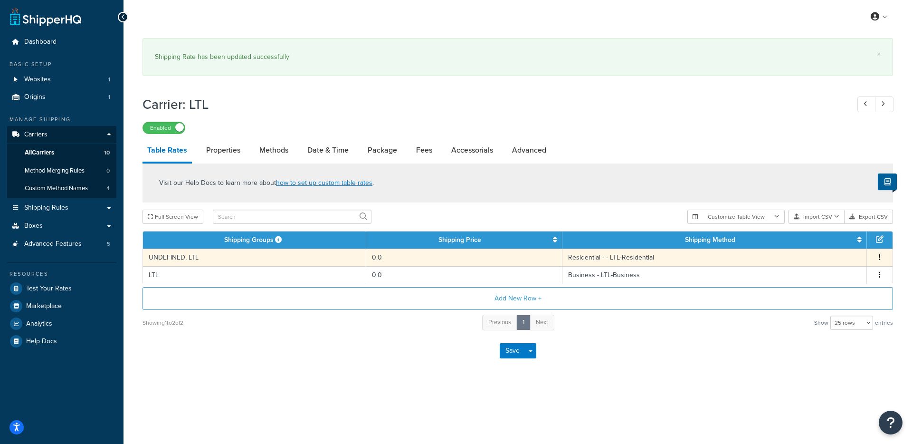
click at [243, 264] on td "UNDEFINED, LTL" at bounding box center [254, 257] width 223 height 18
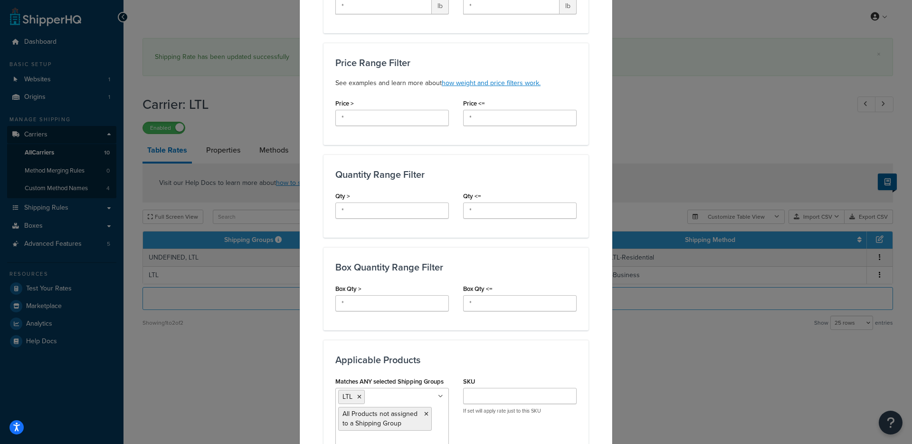
scroll to position [568, 0]
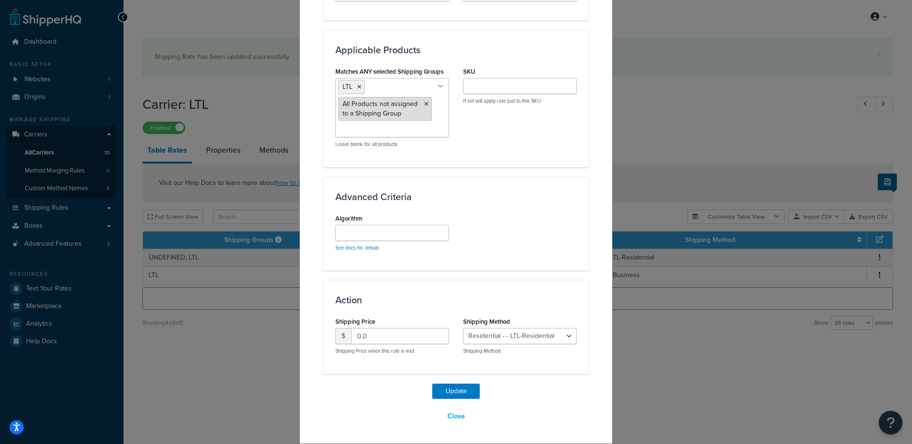
click at [424, 103] on icon at bounding box center [426, 104] width 4 height 6
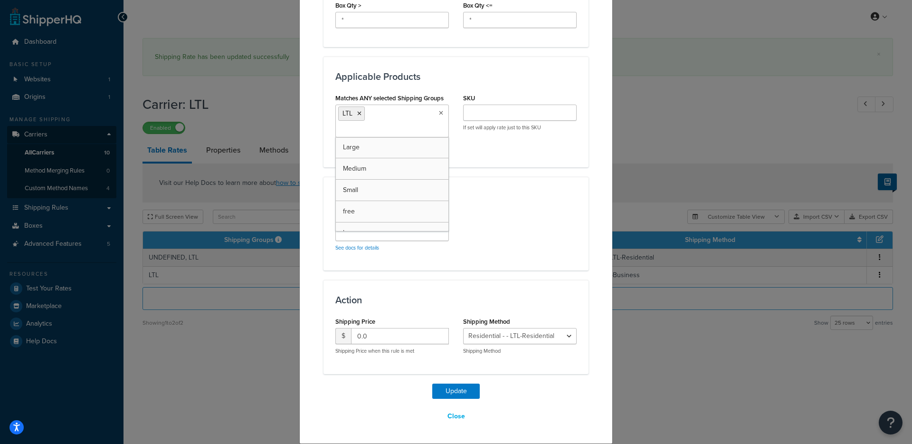
drag, startPoint x: 538, startPoint y: 185, endPoint x: 519, endPoint y: 230, distance: 49.6
click at [538, 185] on div "Advanced Criteria Algorithm See docs for details" at bounding box center [455, 224] width 265 height 94
click at [449, 391] on button "Update" at bounding box center [455, 390] width 47 height 15
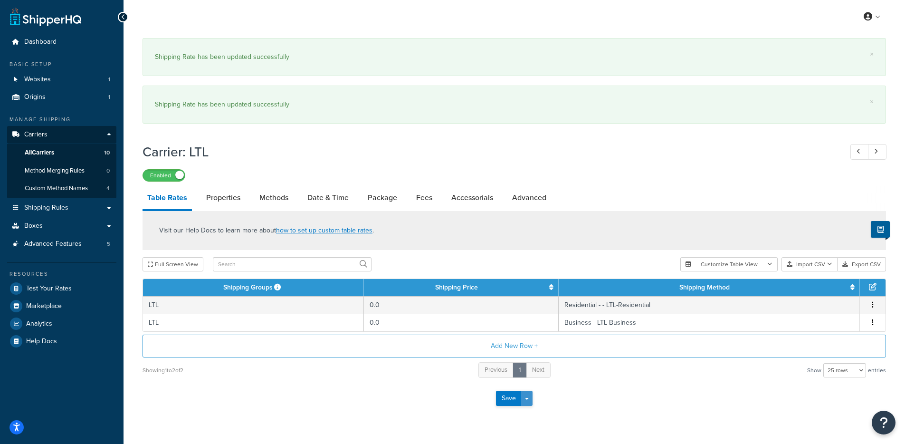
click at [531, 399] on button "Save Dropdown" at bounding box center [526, 397] width 11 height 15
drag, startPoint x: 528, startPoint y: 414, endPoint x: 528, endPoint y: 403, distance: 10.5
click at [528, 414] on button "Save and Edit" at bounding box center [530, 416] width 69 height 20
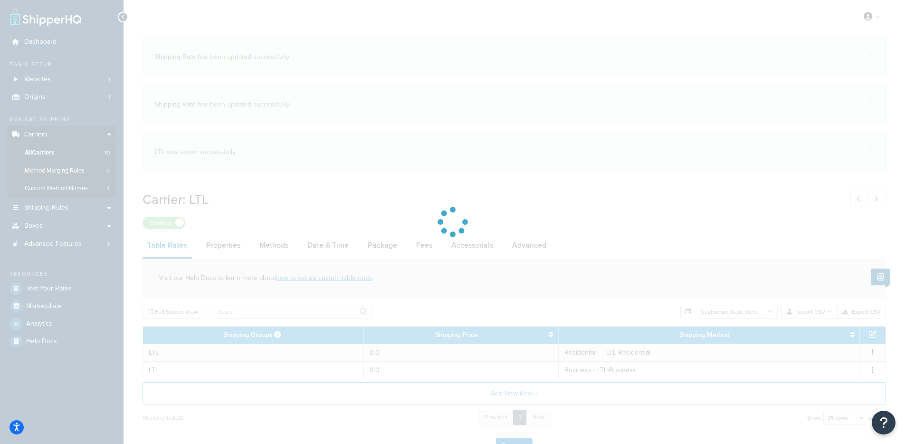
select select "25"
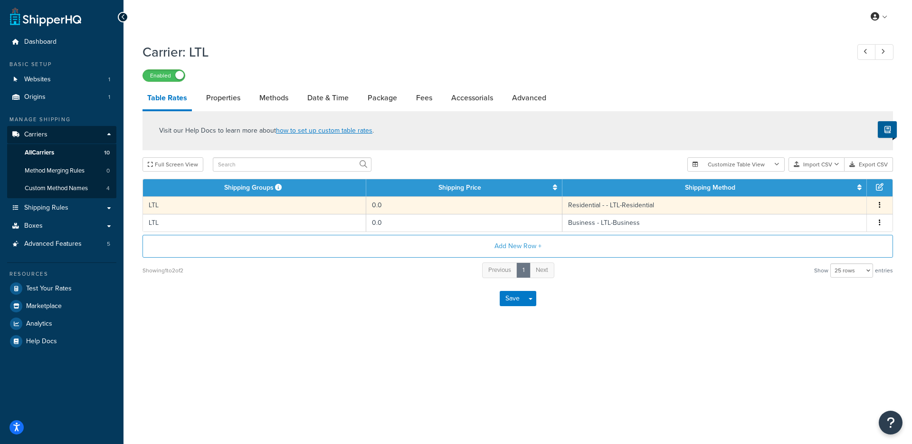
click at [250, 211] on td "LTL" at bounding box center [254, 205] width 223 height 18
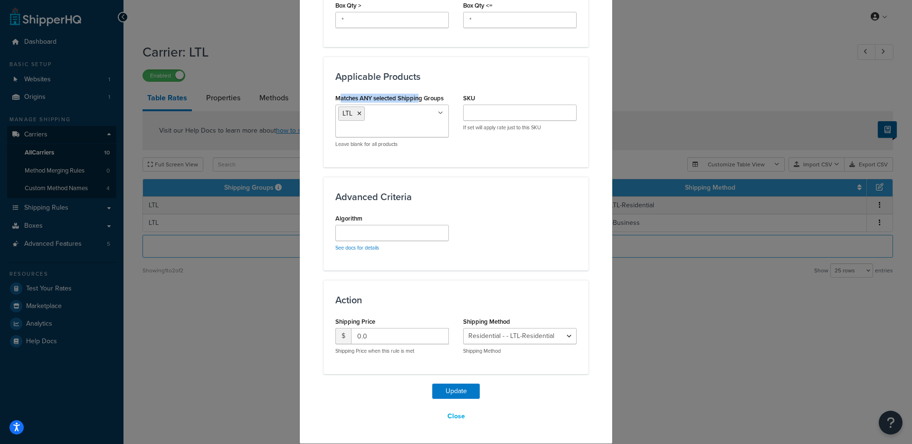
drag, startPoint x: 337, startPoint y: 95, endPoint x: 429, endPoint y: 155, distance: 110.3
click at [417, 96] on label "Matches ANY selected Shipping Groups" at bounding box center [389, 98] width 108 height 7
click at [417, 125] on input "Matches ANY selected Shipping Groups" at bounding box center [380, 130] width 84 height 10
click at [519, 160] on div "Applicable Products Matches ANY selected Shipping Groups LTL Large Medium Small…" at bounding box center [455, 112] width 265 height 110
click at [425, 123] on ul "LTL" at bounding box center [392, 120] width 114 height 33
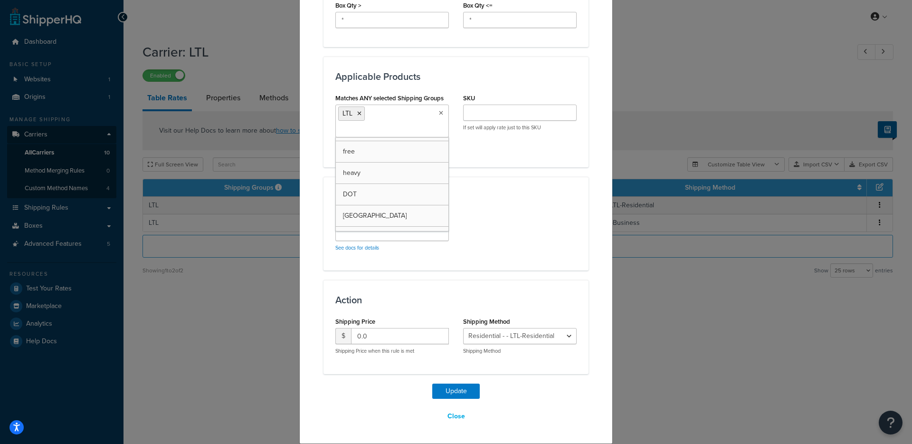
scroll to position [218, 0]
click at [357, 113] on icon at bounding box center [359, 114] width 4 height 6
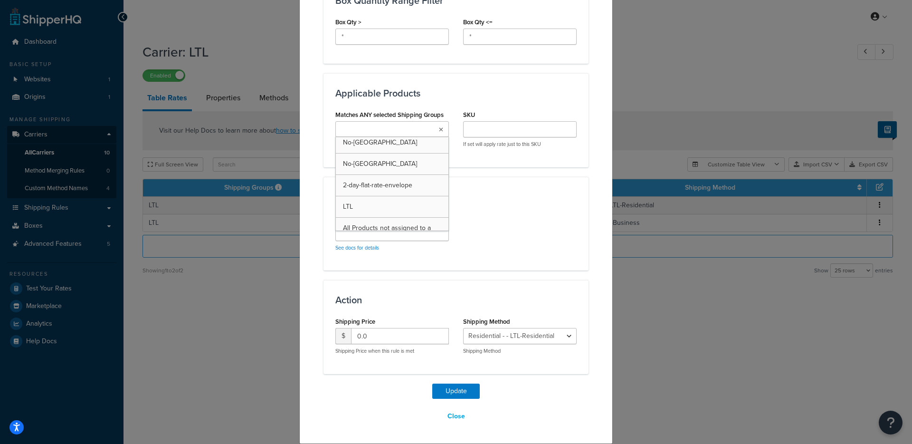
click at [534, 185] on div "Advanced Criteria Algorithm See docs for details" at bounding box center [455, 224] width 265 height 94
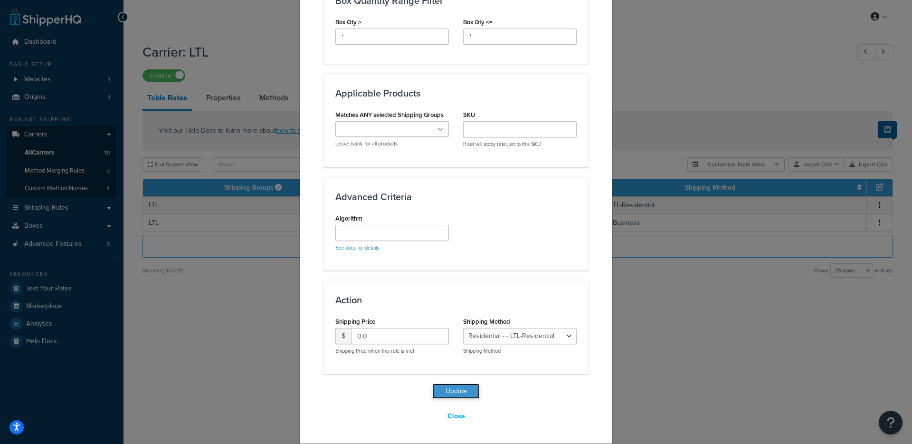
click at [438, 385] on button "Update" at bounding box center [455, 390] width 47 height 15
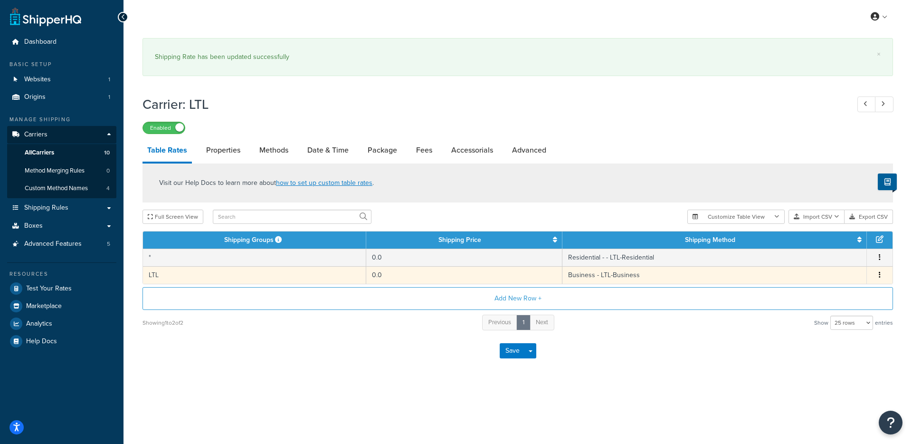
click at [265, 276] on td "LTL" at bounding box center [254, 275] width 223 height 18
select select "181849"
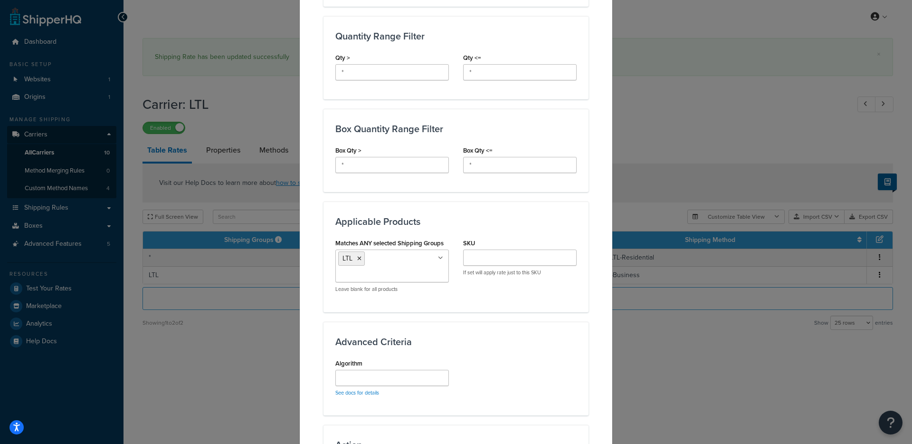
scroll to position [541, 0]
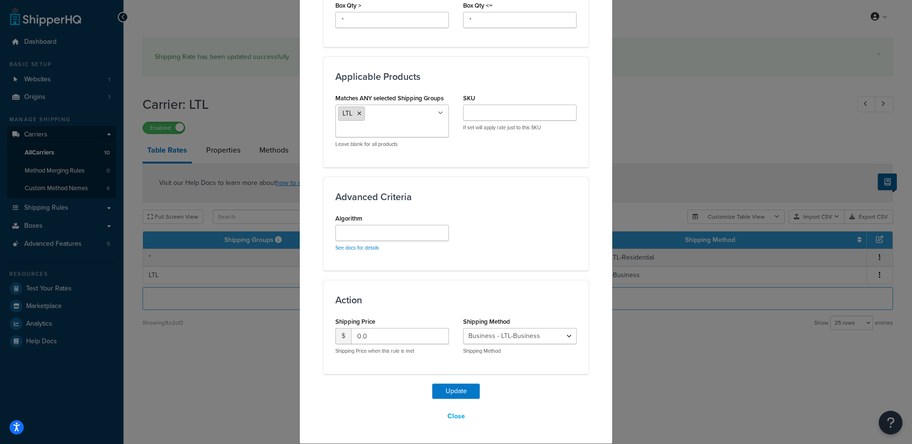
click at [357, 113] on icon at bounding box center [359, 114] width 4 height 6
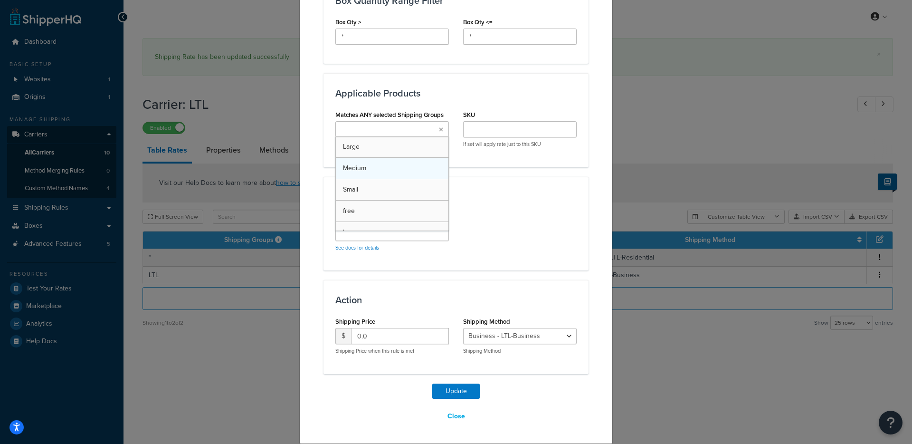
scroll to position [525, 0]
click at [522, 254] on div "Algorithm See docs for details" at bounding box center [456, 234] width 256 height 47
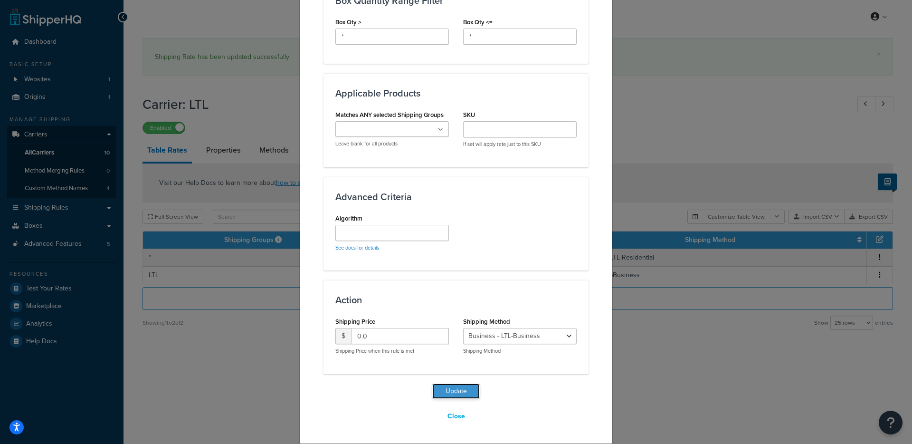
click at [448, 393] on button "Update" at bounding box center [455, 390] width 47 height 15
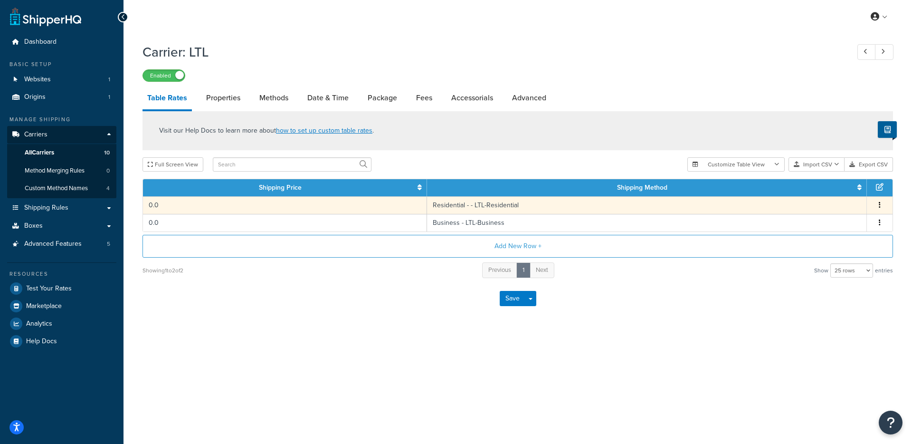
click at [269, 213] on td "0.0" at bounding box center [285, 205] width 284 height 18
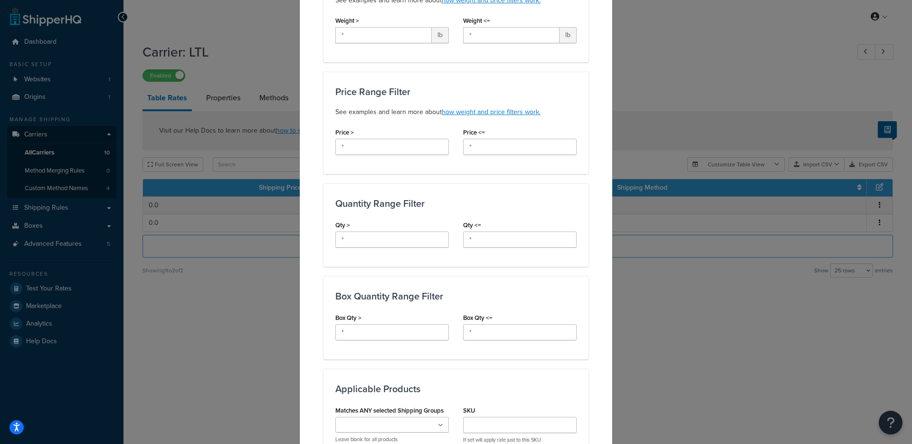
scroll to position [385, 0]
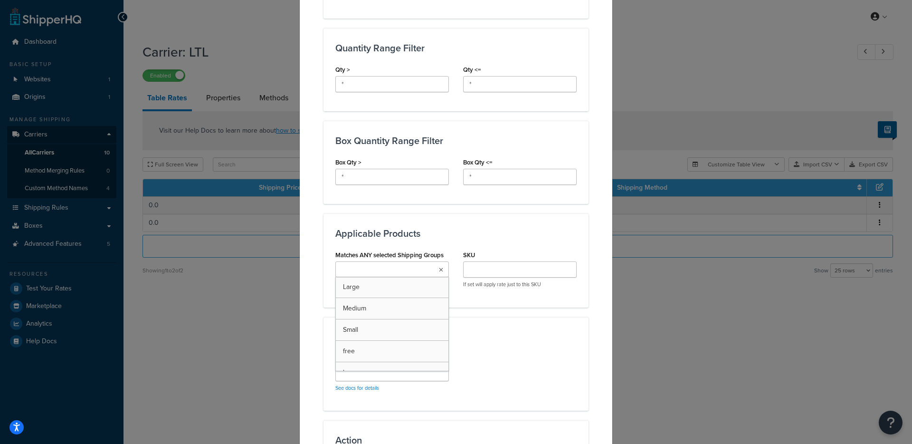
click at [377, 274] on input "Matches ANY selected Shipping Groups" at bounding box center [380, 270] width 84 height 10
click at [479, 326] on div "Applicable Zones See examples and learn more about how include and exclude zone…" at bounding box center [455, 106] width 265 height 847
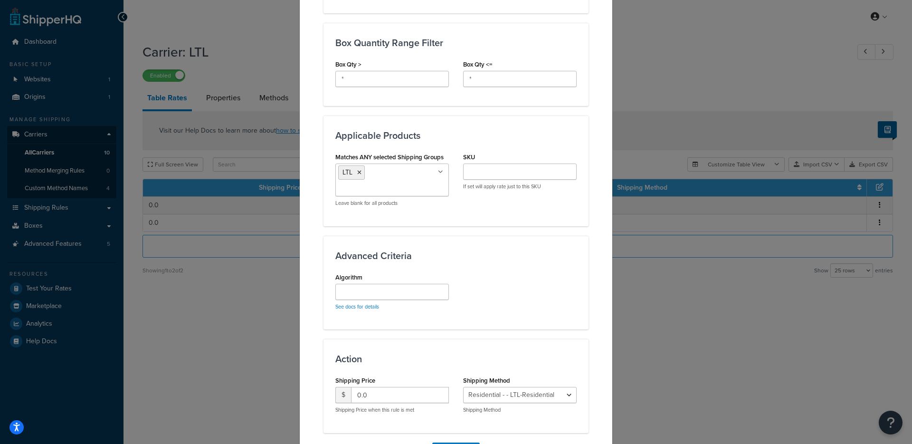
scroll to position [541, 0]
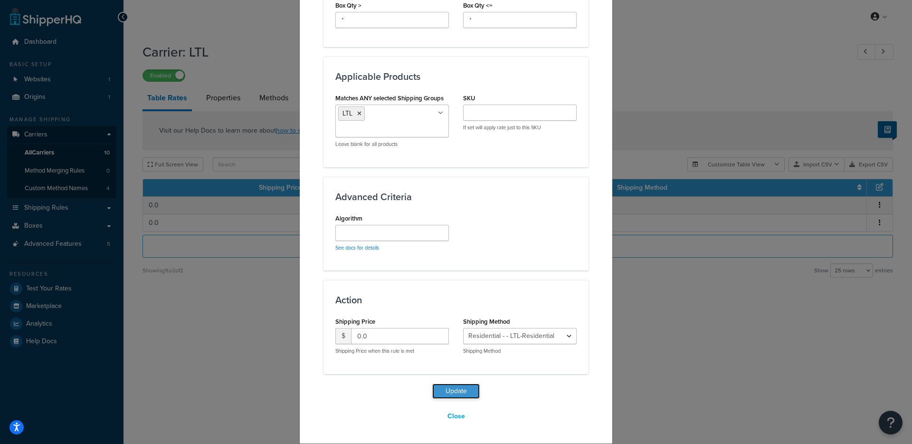
click at [449, 386] on button "Update" at bounding box center [455, 390] width 47 height 15
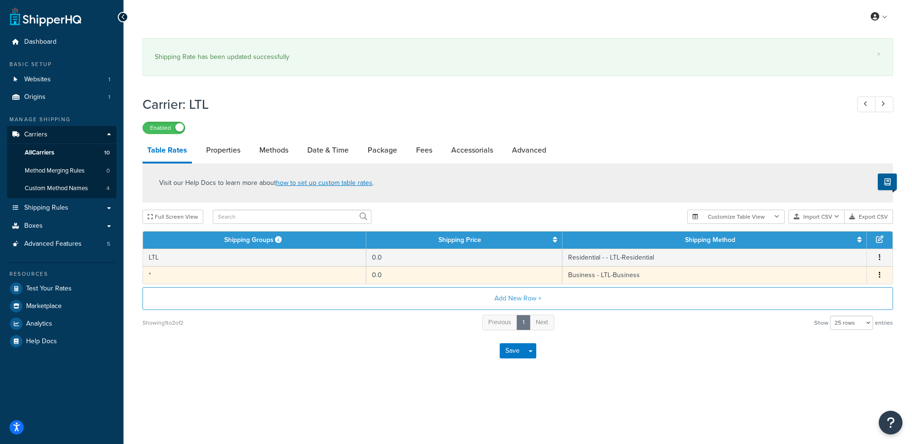
click at [294, 281] on td "*" at bounding box center [254, 275] width 223 height 18
select select "181849"
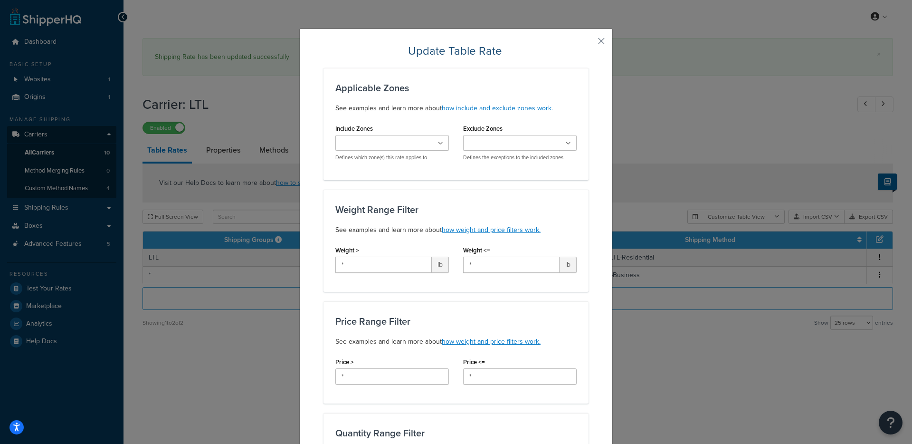
scroll to position [525, 0]
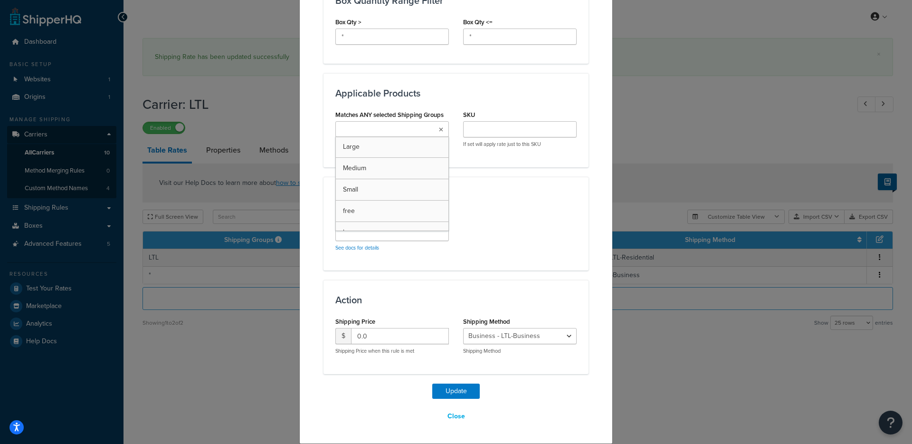
click at [422, 127] on ul at bounding box center [392, 129] width 114 height 16
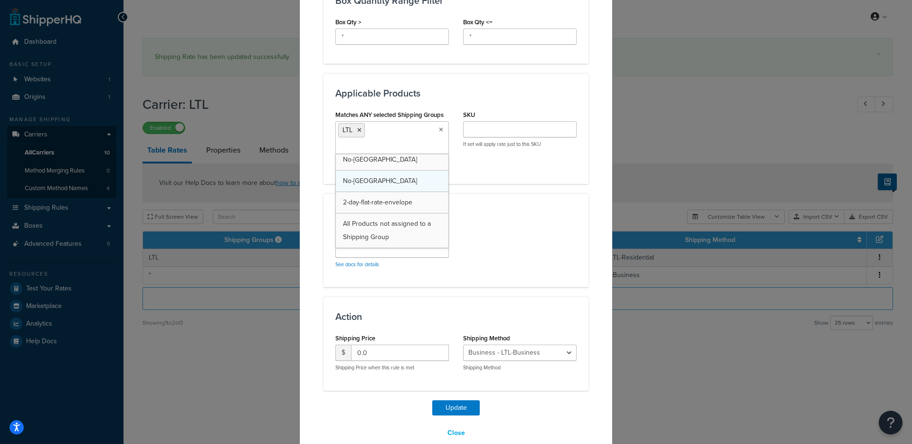
scroll to position [218, 0]
click at [427, 318] on h3 "Action" at bounding box center [455, 316] width 241 height 10
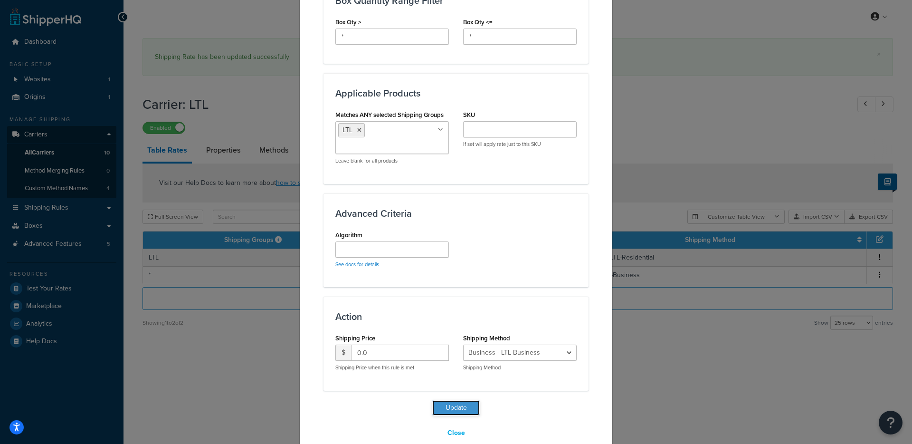
click at [445, 408] on button "Update" at bounding box center [455, 407] width 47 height 15
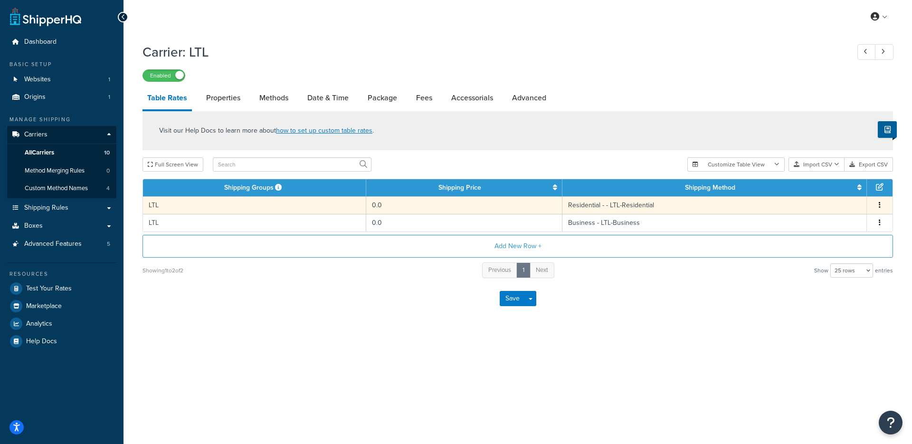
click at [210, 208] on td "LTL" at bounding box center [254, 205] width 223 height 18
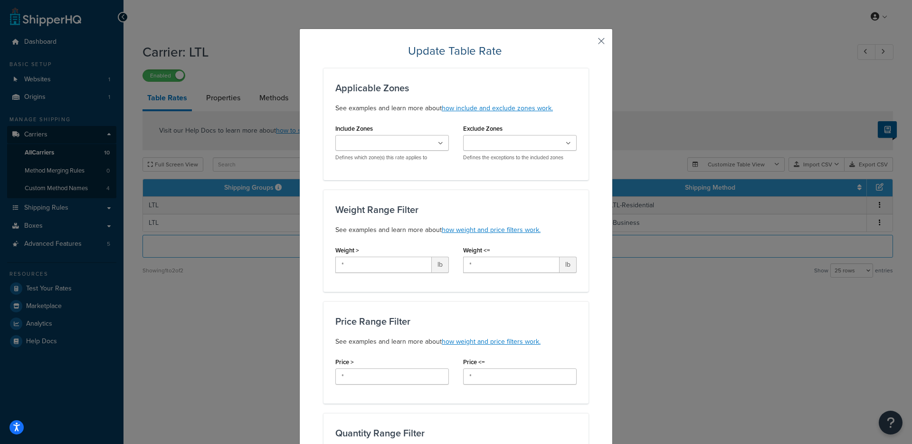
click at [588, 43] on button "button" at bounding box center [587, 44] width 2 height 2
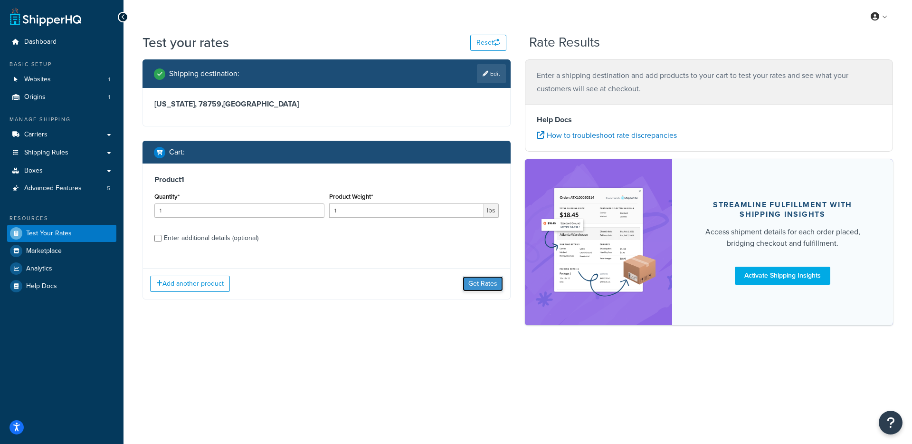
click at [477, 284] on button "Get Rates" at bounding box center [483, 283] width 40 height 15
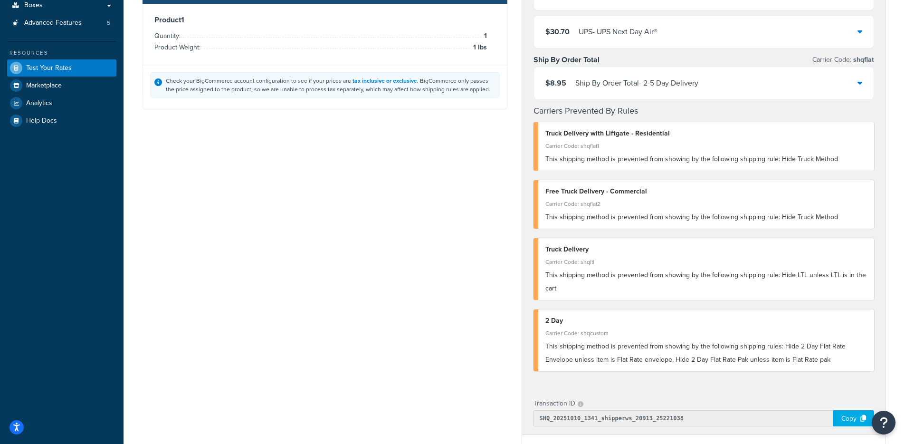
scroll to position [202, 0]
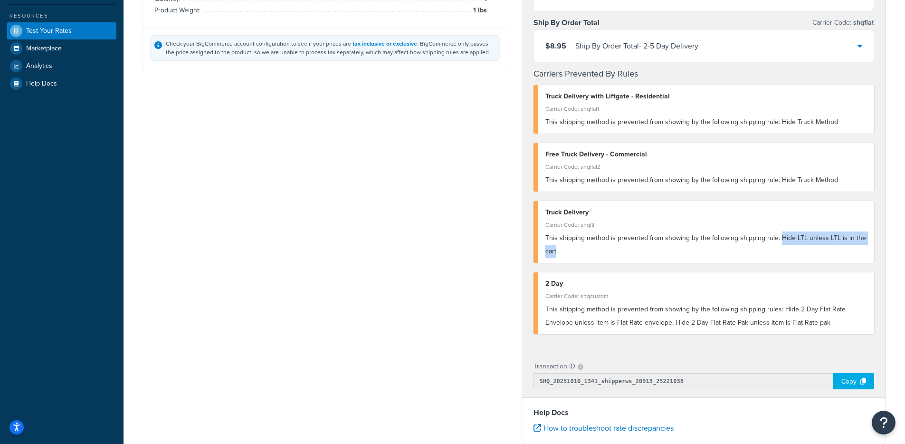
drag, startPoint x: 815, startPoint y: 249, endPoint x: 778, endPoint y: 238, distance: 38.0
click at [778, 238] on div "This shipping method is prevented from showing by the following shipping rule: …" at bounding box center [706, 244] width 322 height 27
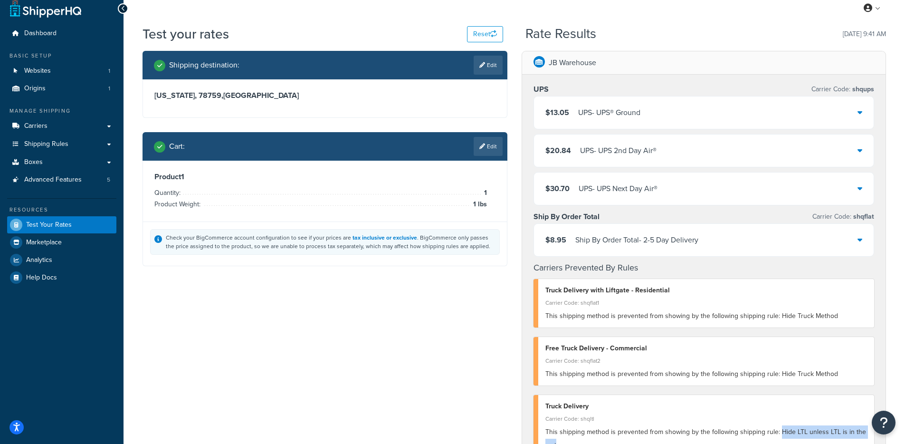
scroll to position [0, 0]
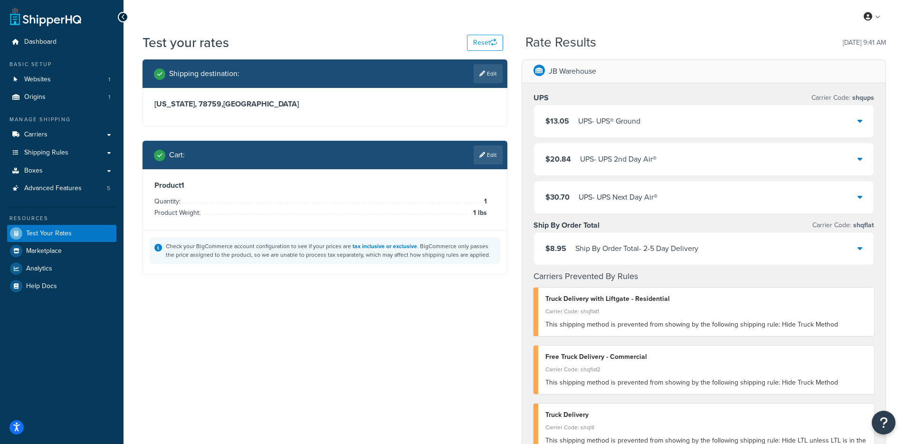
click at [483, 156] on icon at bounding box center [482, 155] width 6 height 6
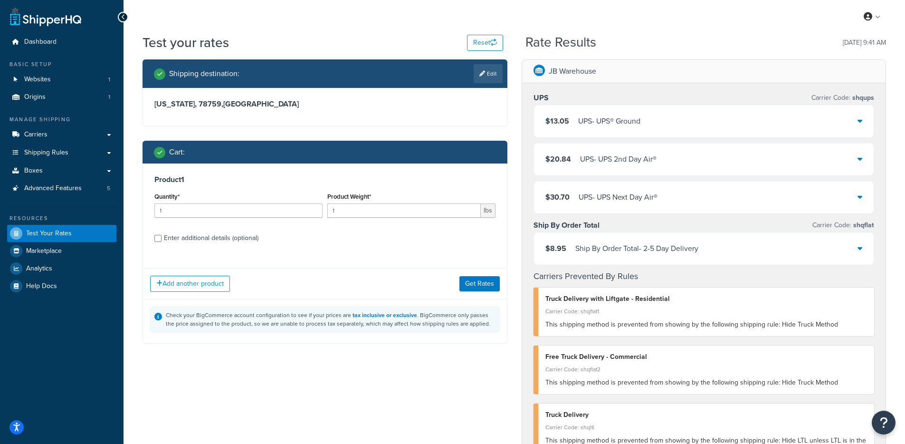
click at [230, 233] on div "Enter additional details (optional)" at bounding box center [211, 237] width 95 height 13
click at [161, 235] on input "Enter additional details (optional)" at bounding box center [157, 238] width 7 height 7
checkbox input "true"
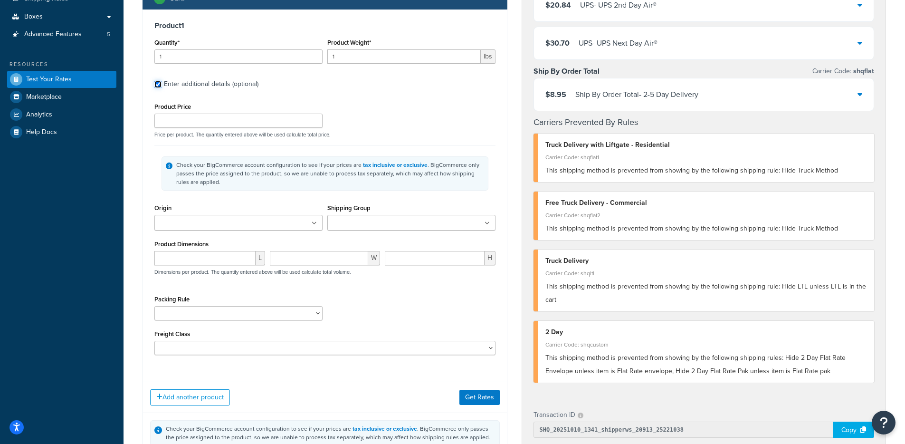
scroll to position [261, 0]
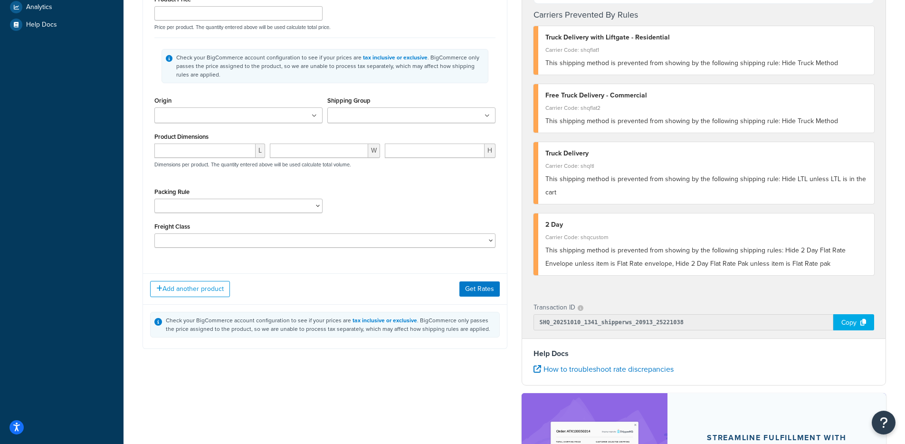
click at [399, 123] on ul at bounding box center [411, 115] width 168 height 16
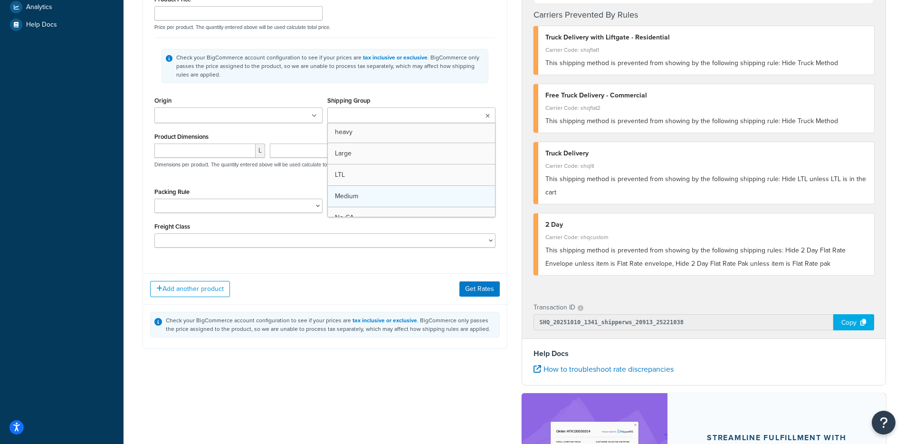
scroll to position [93, 0]
drag, startPoint x: 379, startPoint y: 169, endPoint x: 411, endPoint y: 195, distance: 41.2
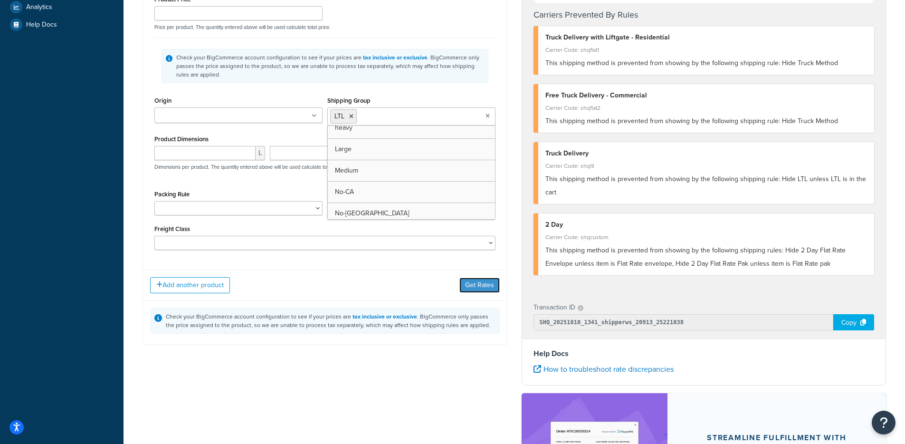
click at [473, 282] on button "Get Rates" at bounding box center [479, 284] width 40 height 15
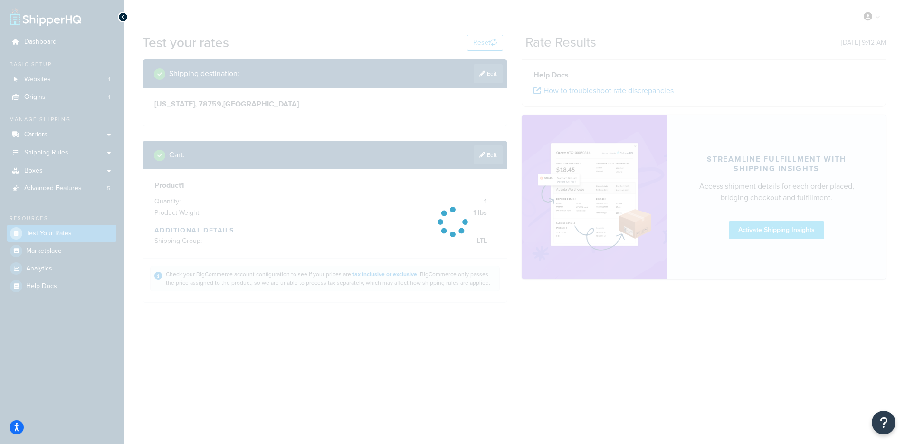
scroll to position [0, 0]
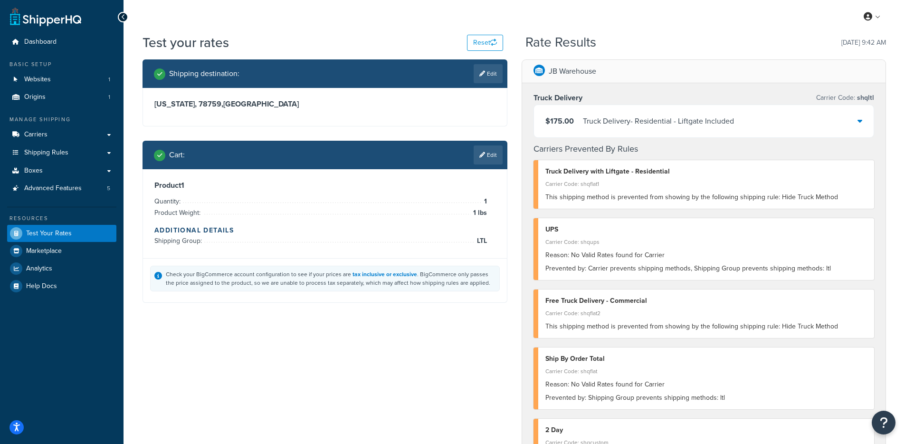
click at [583, 126] on div "Truck Delivery - Residential - Liftgate Included" at bounding box center [658, 120] width 151 height 13
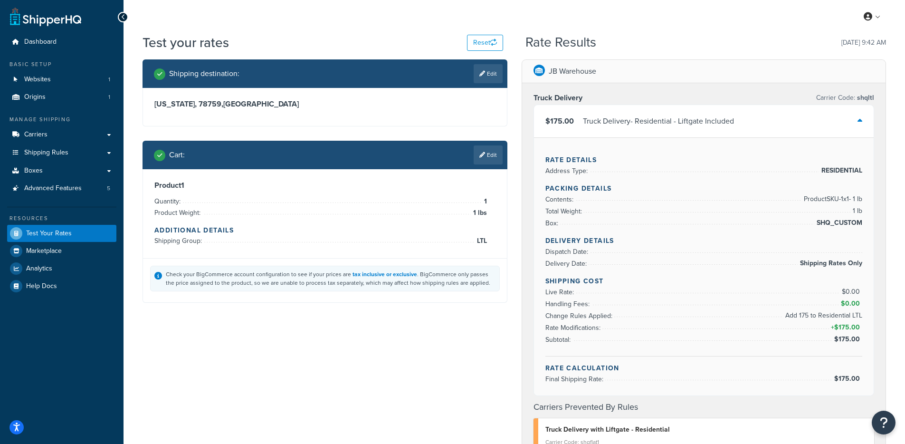
click at [583, 126] on div "Truck Delivery - Residential - Liftgate Included" at bounding box center [658, 120] width 151 height 13
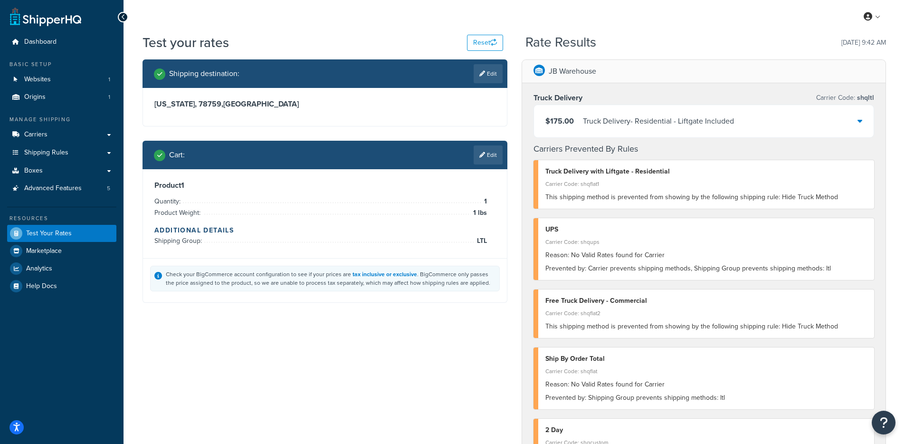
click at [556, 118] on span "$175.00" at bounding box center [559, 120] width 28 height 11
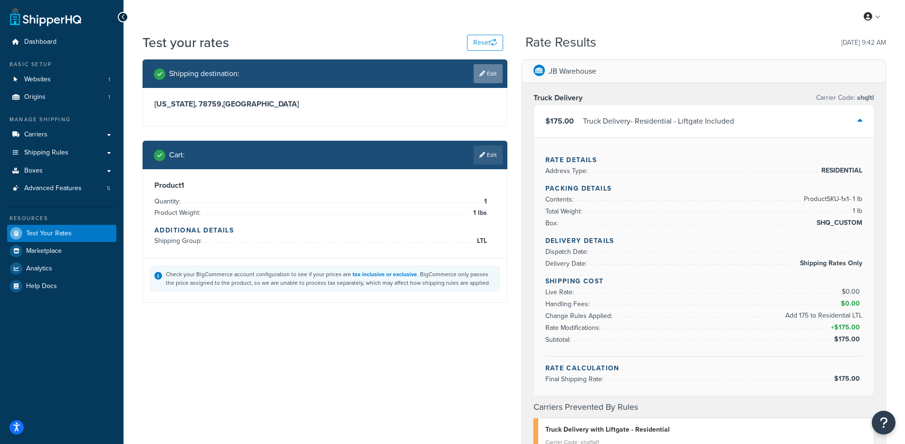
click at [486, 77] on link "Edit" at bounding box center [488, 73] width 29 height 19
select select "TX"
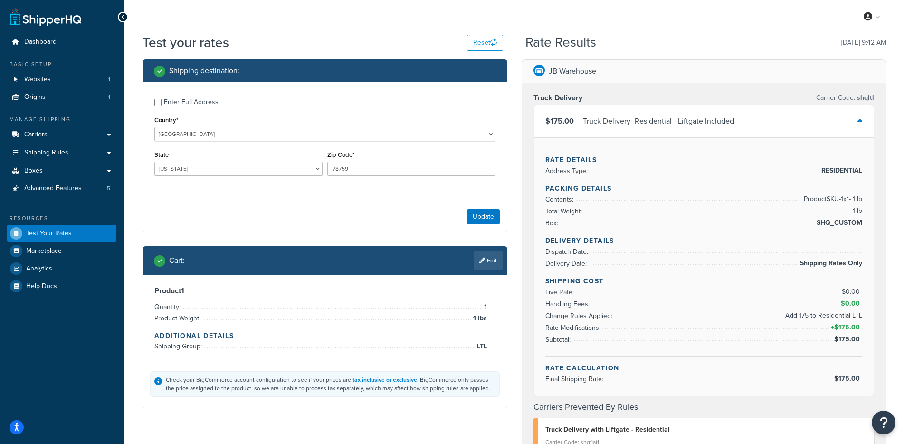
click at [202, 107] on div "Enter Full Address" at bounding box center [191, 101] width 55 height 13
click at [161, 106] on input "Enter Full Address" at bounding box center [157, 102] width 7 height 7
checkbox input "true"
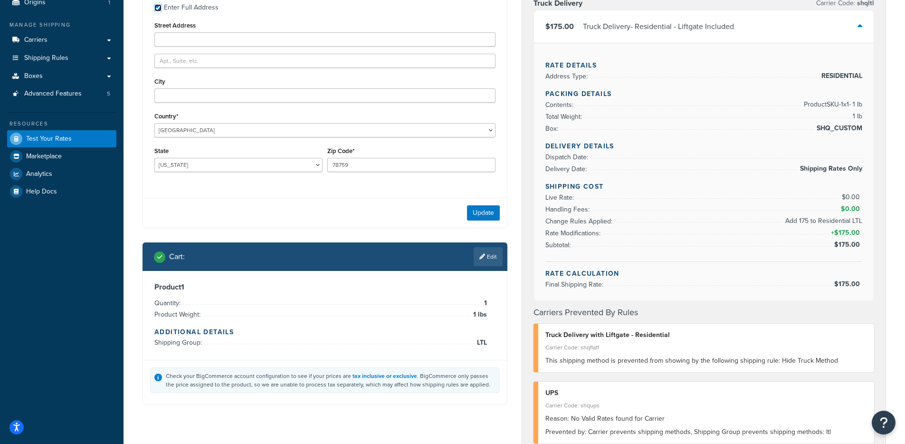
scroll to position [52, 0]
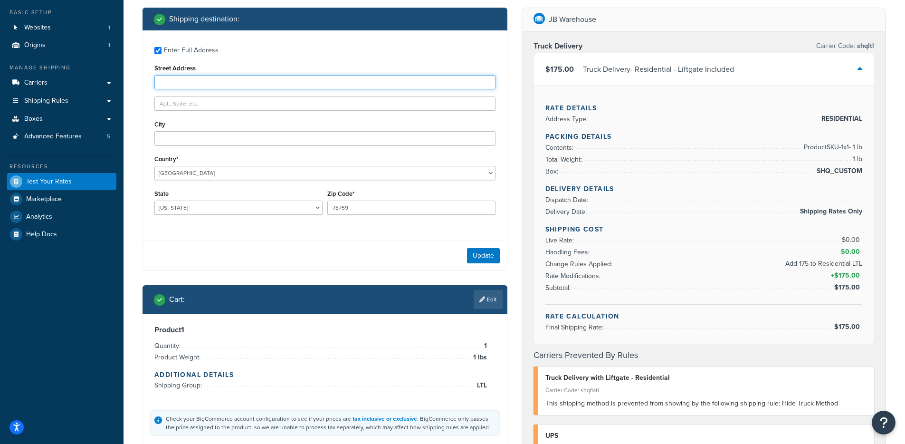
click at [320, 89] on div "Enter Full Address Street Address City Country* United States United Kingdom Af…" at bounding box center [325, 131] width 364 height 203
type input "9600 Great Hills Trail"
type input "Austin"
click at [474, 254] on button "Update" at bounding box center [483, 255] width 33 height 15
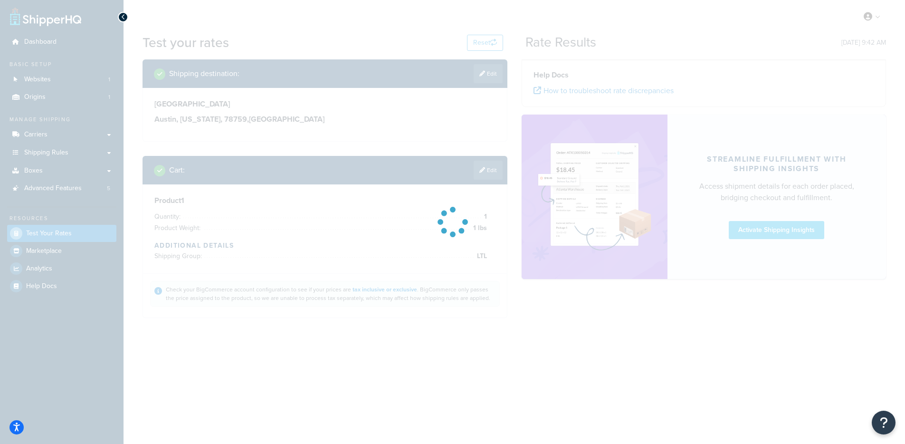
scroll to position [0, 0]
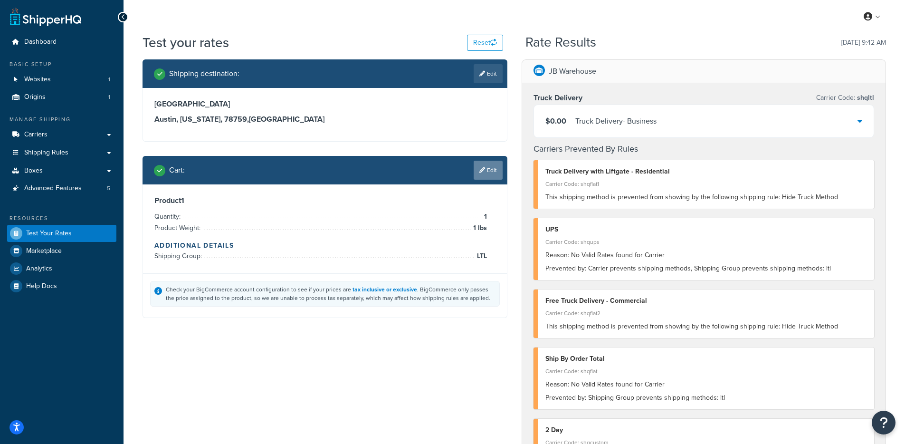
click at [475, 169] on link "Edit" at bounding box center [488, 170] width 29 height 19
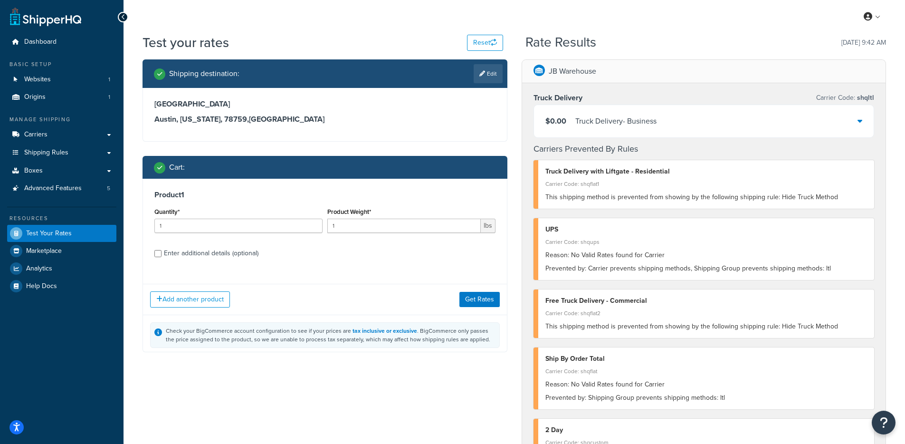
click at [484, 171] on div "Cart :" at bounding box center [328, 167] width 349 height 13
click at [212, 251] on div "Enter additional details (optional)" at bounding box center [211, 252] width 95 height 13
click at [161, 251] on input "Enter additional details (optional)" at bounding box center [157, 253] width 7 height 7
checkbox input "true"
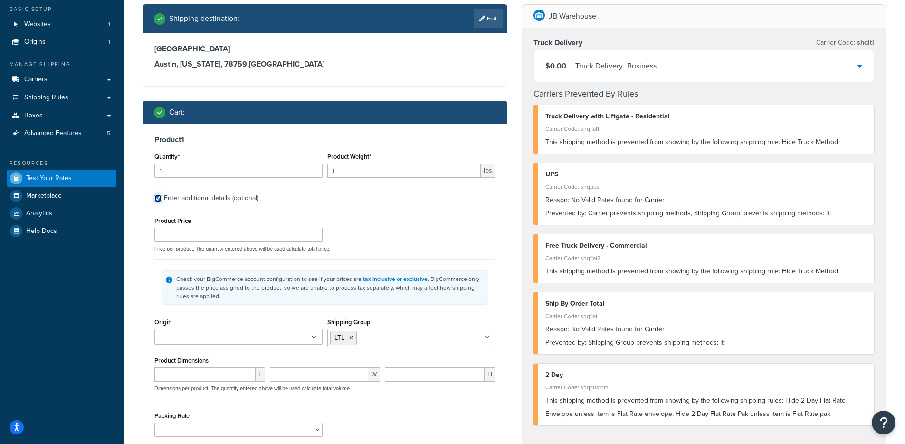
scroll to position [376, 0]
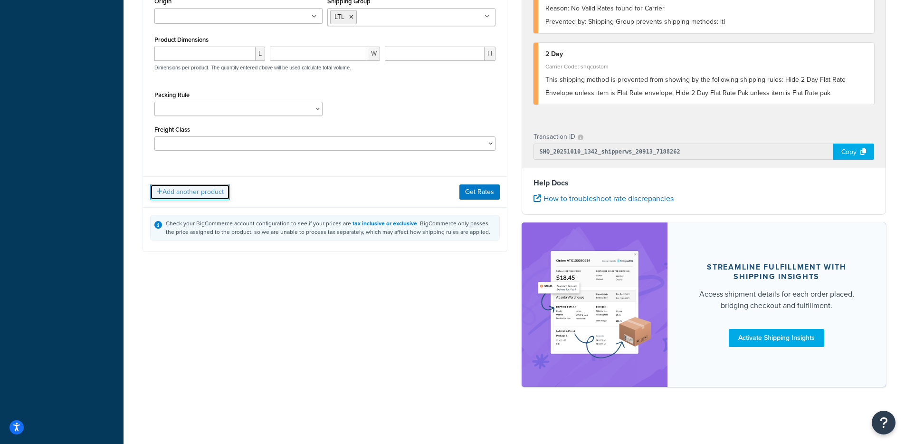
drag, startPoint x: 199, startPoint y: 188, endPoint x: 245, endPoint y: 199, distance: 47.6
click at [199, 188] on button "Add another product" at bounding box center [190, 192] width 80 height 16
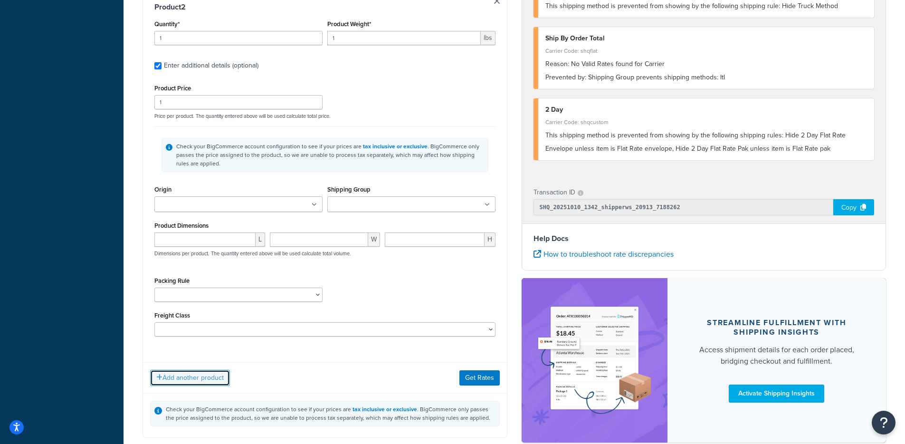
scroll to position [563, 0]
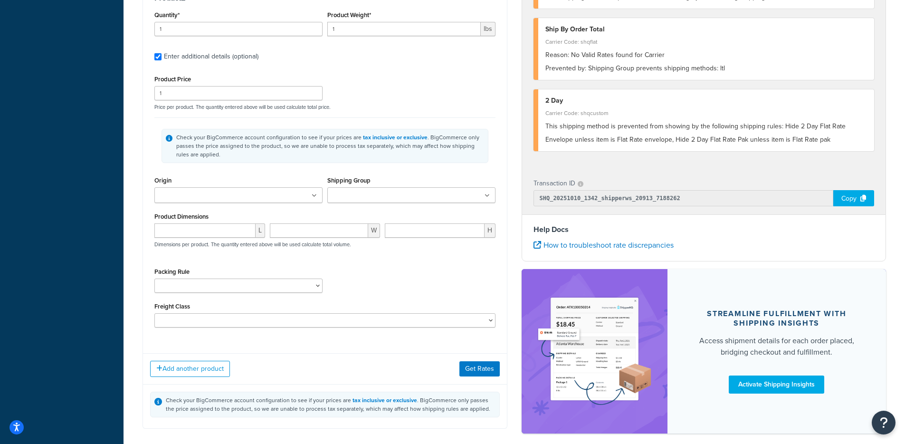
click at [405, 200] on ul at bounding box center [411, 195] width 168 height 16
click at [404, 135] on link "tax inclusive or exclusive" at bounding box center [395, 137] width 65 height 9
click at [485, 155] on div "Check your BigCommerce account configuration to see if your prices are tax incl…" at bounding box center [324, 146] width 327 height 34
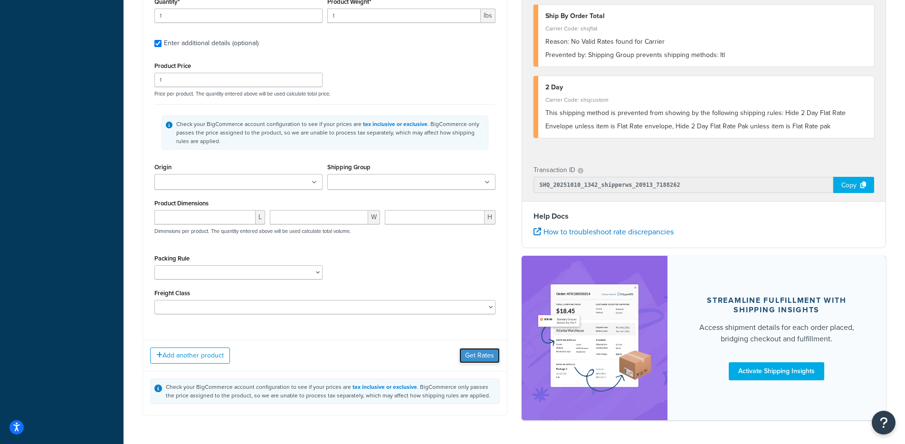
click at [465, 360] on button "Get Rates" at bounding box center [479, 355] width 40 height 15
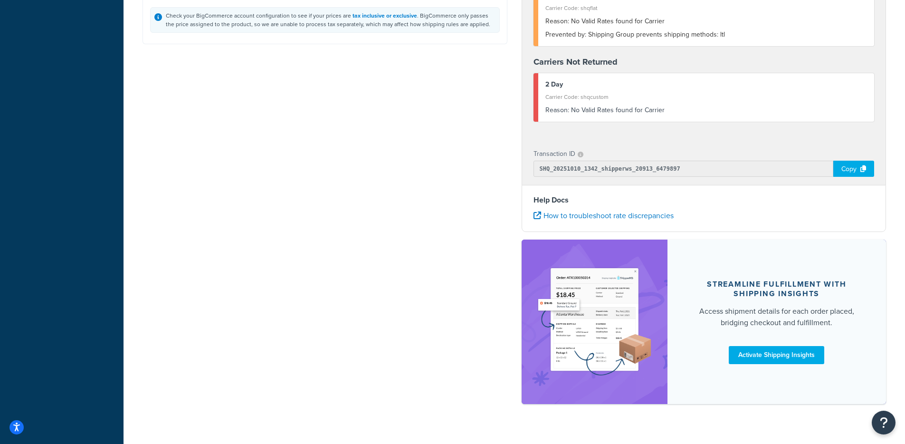
scroll to position [0, 0]
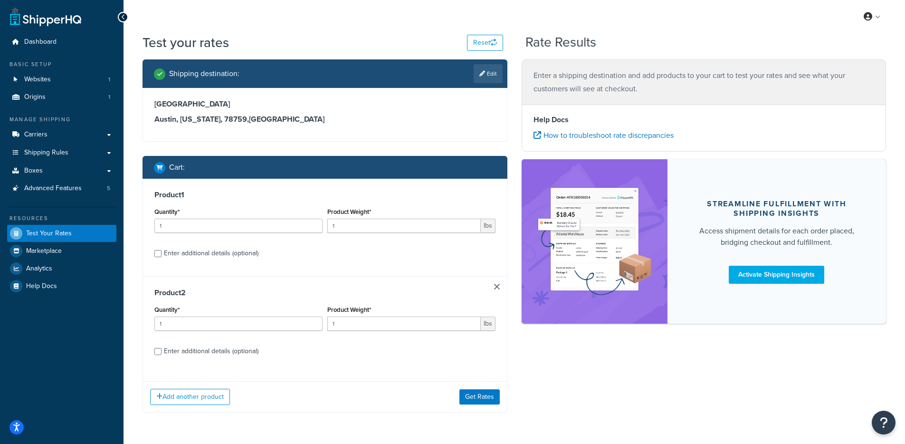
click at [489, 408] on div "Add another product Get Rates" at bounding box center [325, 396] width 364 height 31
click at [490, 398] on button "Get Rates" at bounding box center [479, 396] width 40 height 15
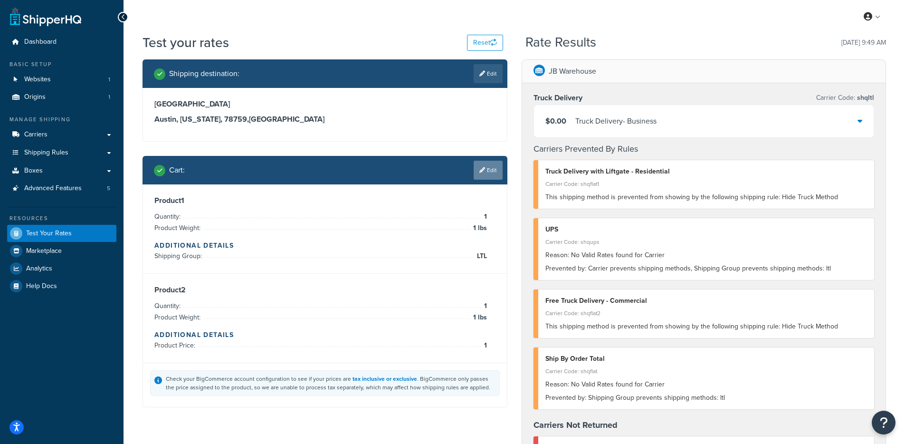
click at [483, 179] on link "Edit" at bounding box center [488, 170] width 29 height 19
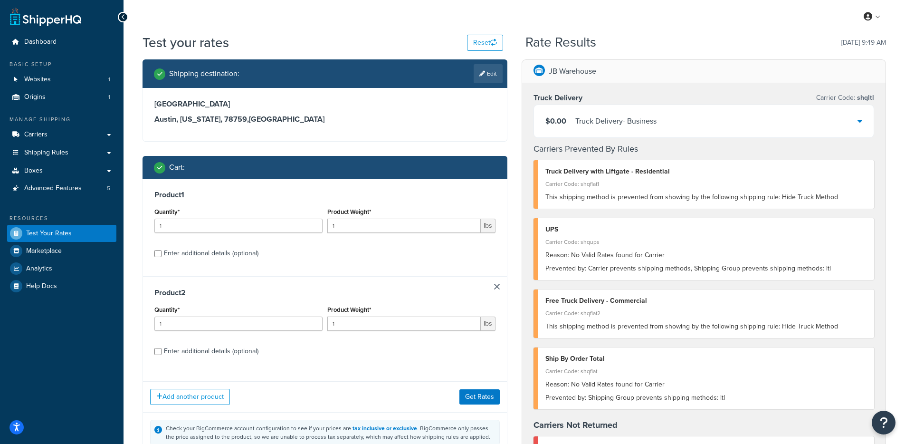
click at [235, 256] on div "Enter additional details (optional)" at bounding box center [211, 252] width 95 height 13
click at [161, 256] on input "Enter additional details (optional)" at bounding box center [157, 253] width 7 height 7
checkbox input "true"
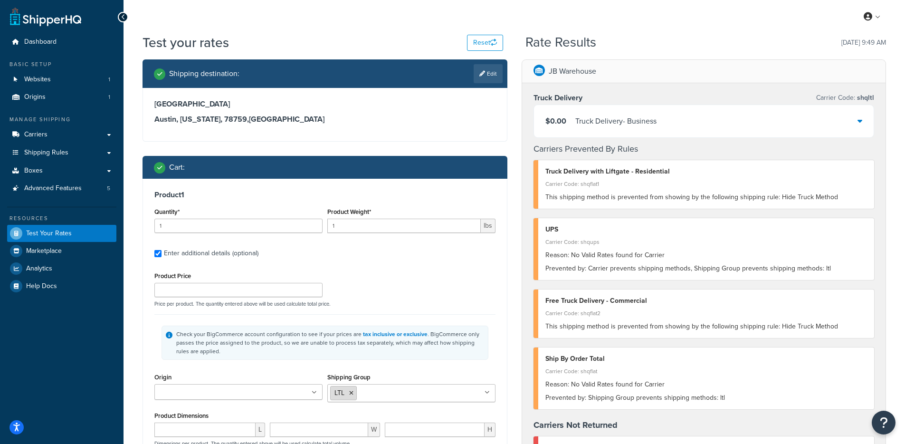
click at [354, 393] on li "LTL" at bounding box center [343, 393] width 27 height 14
click at [351, 392] on icon at bounding box center [351, 393] width 4 height 6
click at [466, 333] on div "Check your BigCommerce account configuration to see if your prices are tax incl…" at bounding box center [330, 343] width 308 height 26
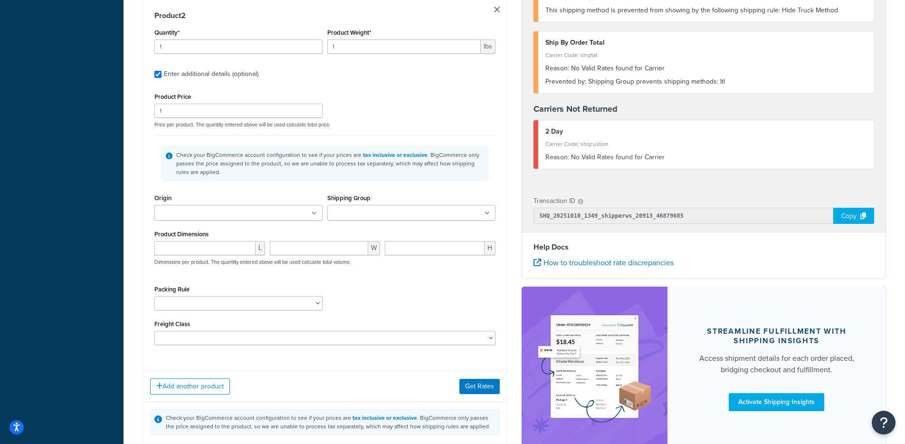
scroll to position [610, 0]
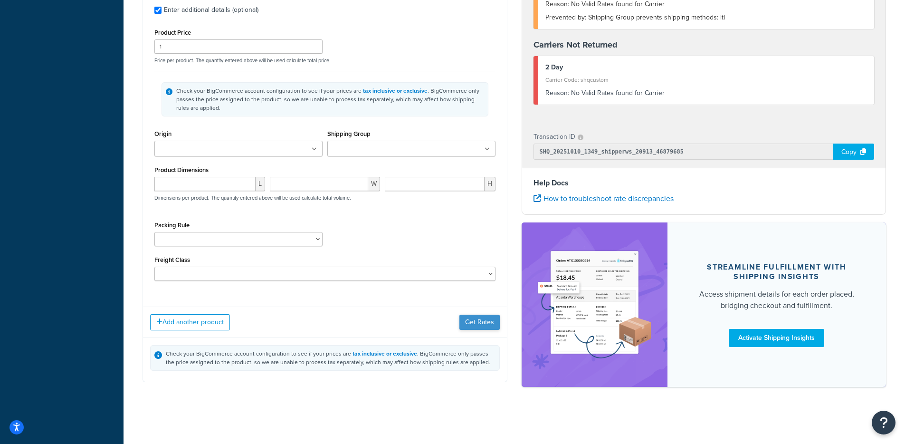
click at [474, 329] on div "Add another product Get Rates" at bounding box center [325, 321] width 364 height 31
click at [476, 322] on button "Get Rates" at bounding box center [479, 321] width 40 height 15
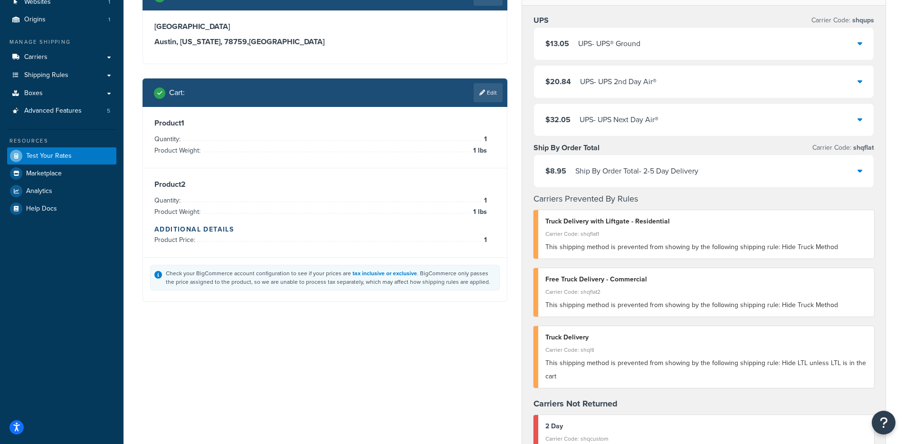
scroll to position [63, 0]
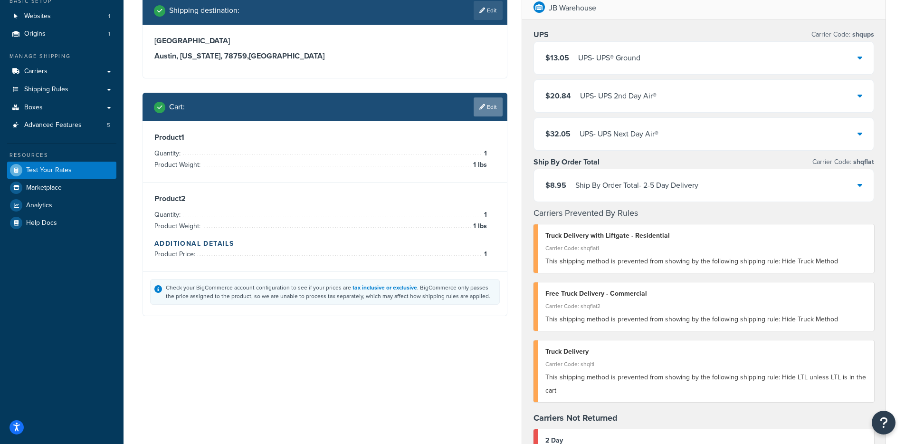
click at [480, 107] on icon at bounding box center [482, 107] width 6 height 6
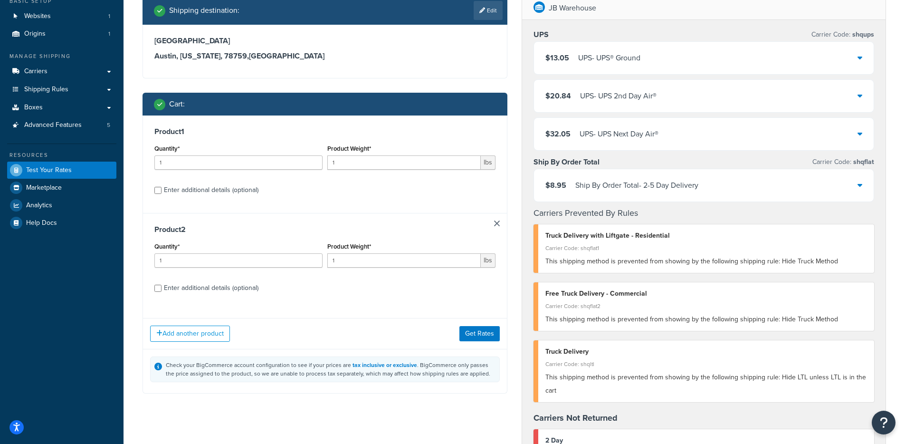
drag, startPoint x: 219, startPoint y: 189, endPoint x: 237, endPoint y: 197, distance: 19.1
click at [219, 189] on div "Enter additional details (optional)" at bounding box center [211, 189] width 95 height 13
click at [161, 189] on input "Enter additional details (optional)" at bounding box center [157, 190] width 7 height 7
checkbox input "true"
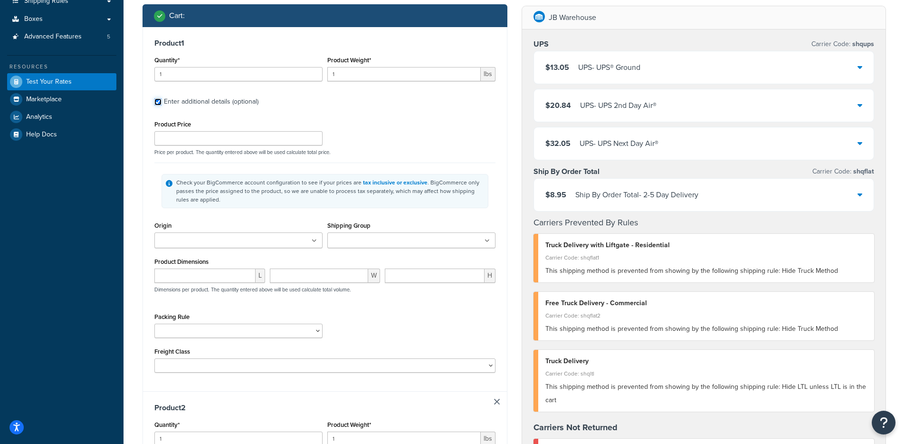
scroll to position [152, 0]
click at [236, 138] on input "Product Price" at bounding box center [238, 138] width 168 height 14
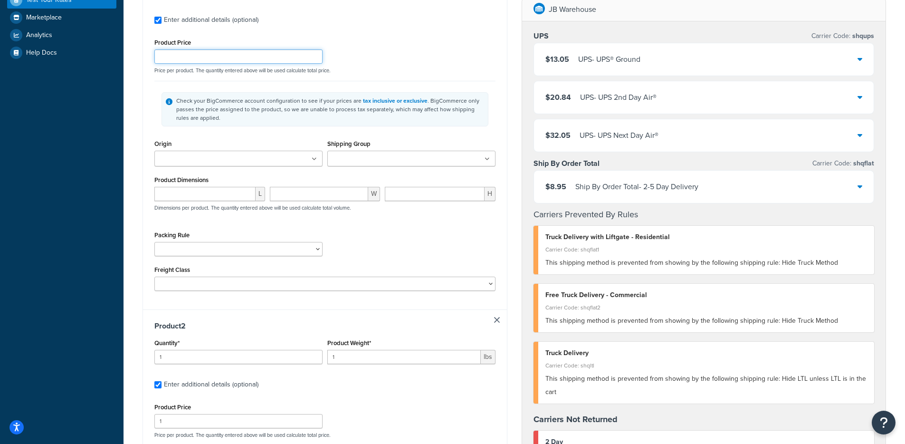
scroll to position [234, 0]
click at [187, 249] on select "LargeShip" at bounding box center [238, 248] width 168 height 14
click at [382, 152] on ul at bounding box center [411, 158] width 168 height 16
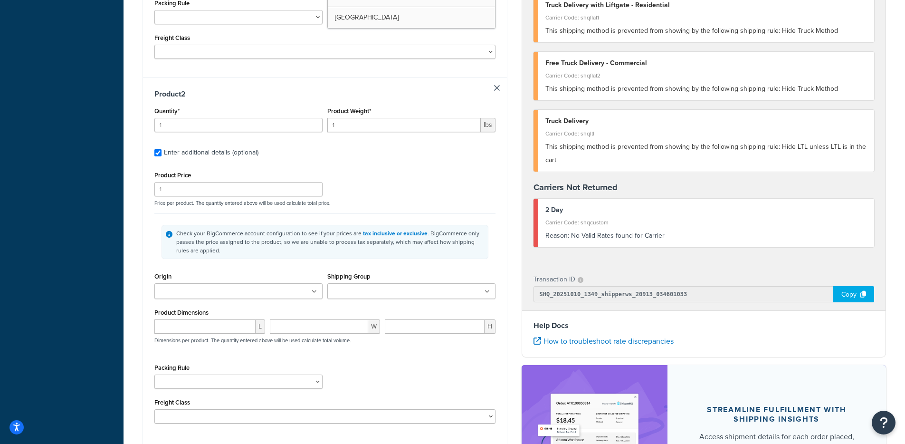
scroll to position [470, 0]
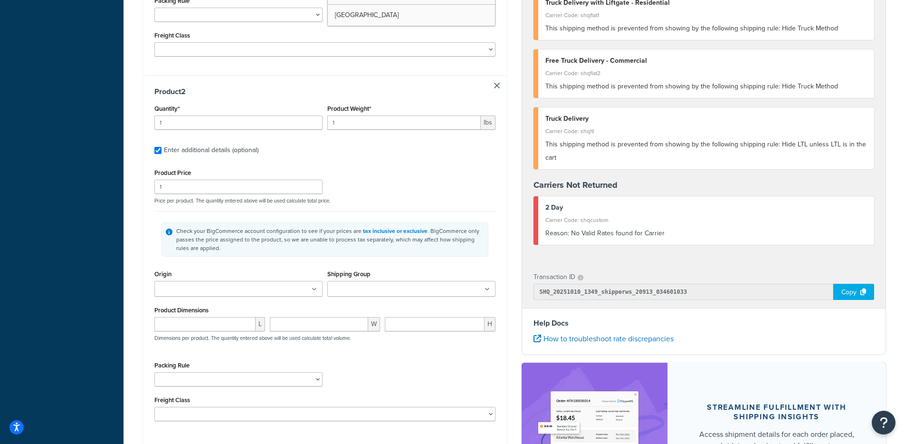
click at [421, 282] on ul at bounding box center [411, 289] width 168 height 16
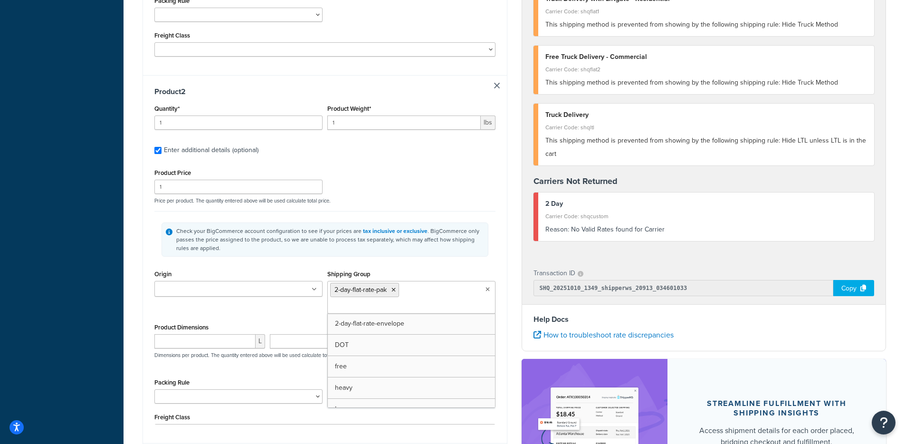
click at [493, 267] on div "Check your BigCommerce account configuration to see if your prices are tax incl…" at bounding box center [324, 239] width 341 height 57
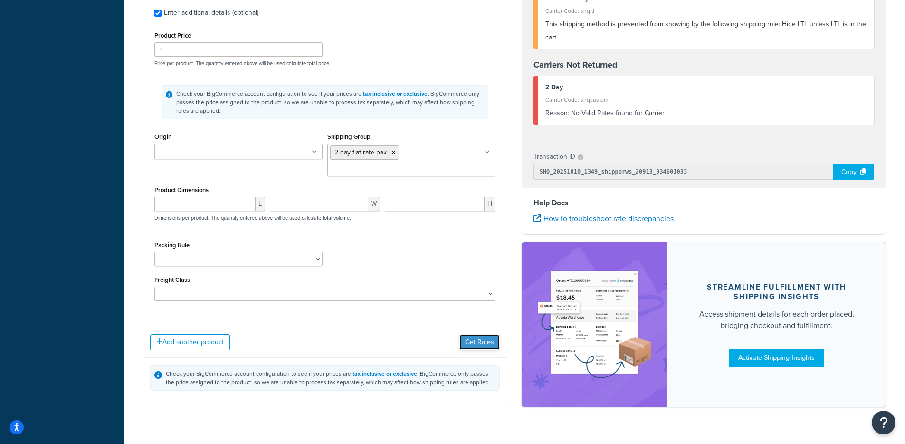
click at [469, 334] on button "Get Rates" at bounding box center [479, 341] width 40 height 15
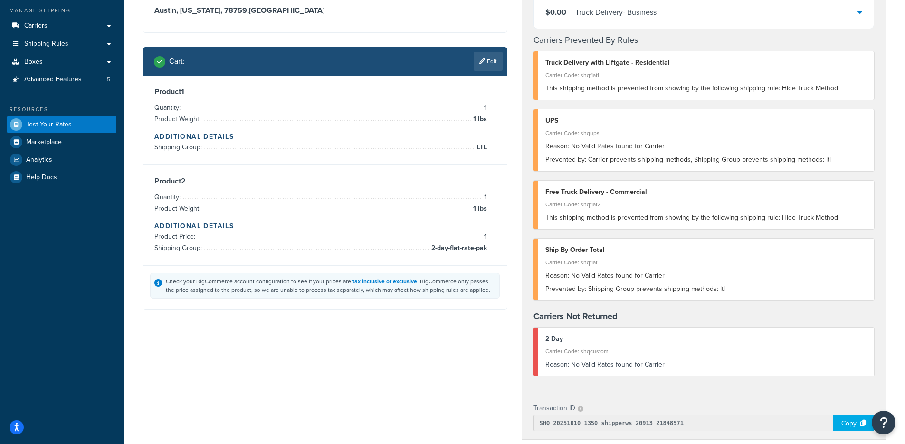
scroll to position [16, 0]
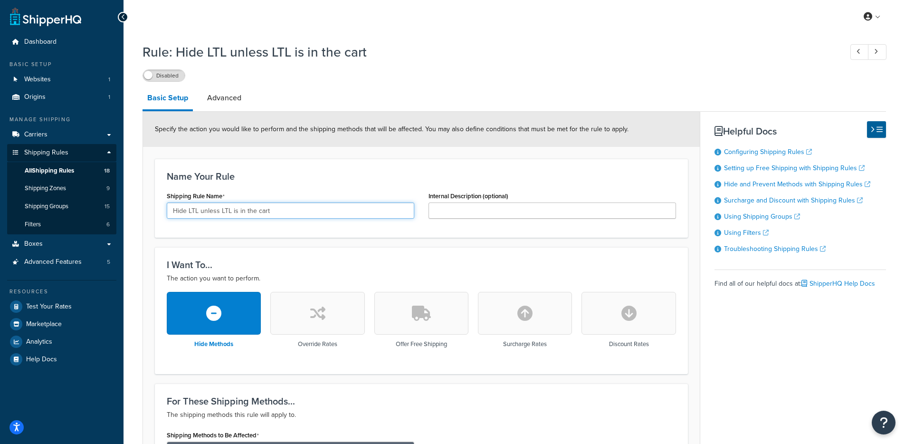
click at [172, 213] on input "Hide LTL unless LTL is in the cart" at bounding box center [290, 210] width 247 height 16
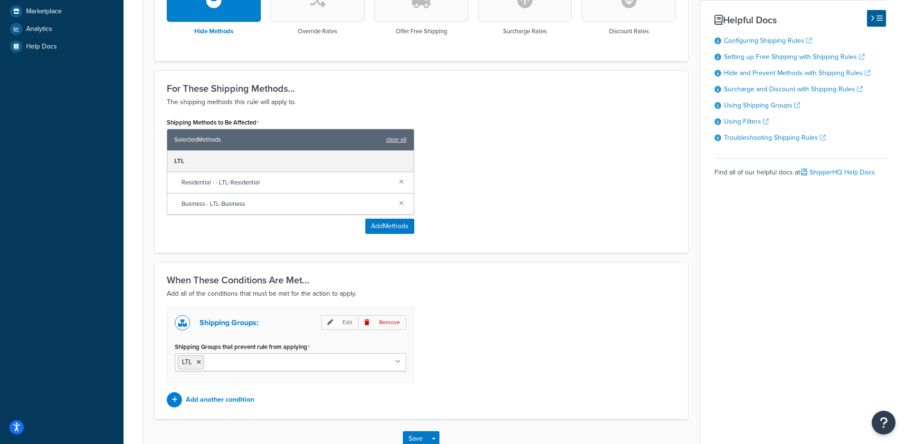
scroll to position [376, 0]
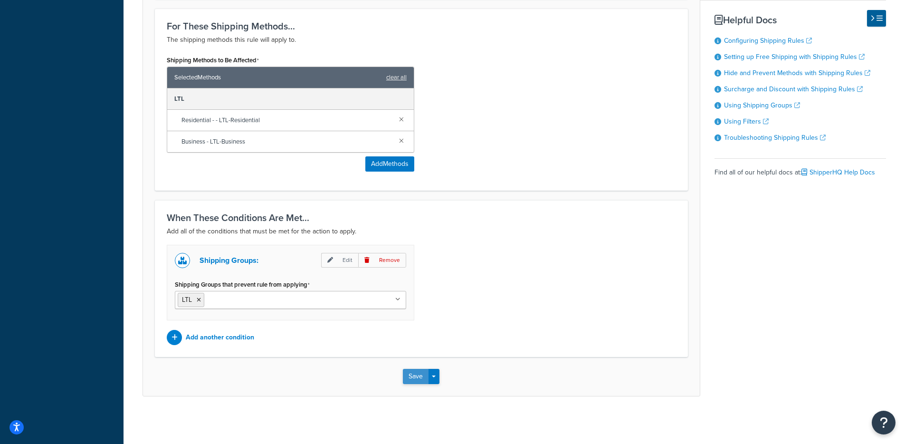
type input "SHQ - Hide LTL unless LTL is in the cart"
click at [417, 372] on button "Save" at bounding box center [416, 376] width 26 height 15
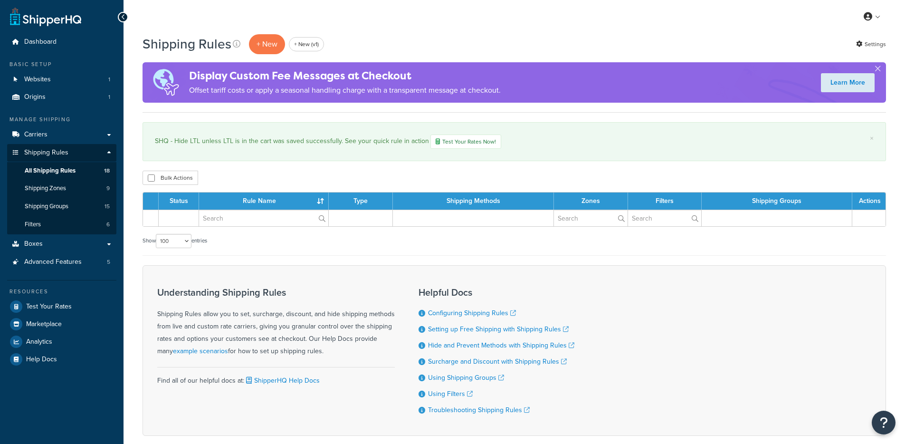
select select "100"
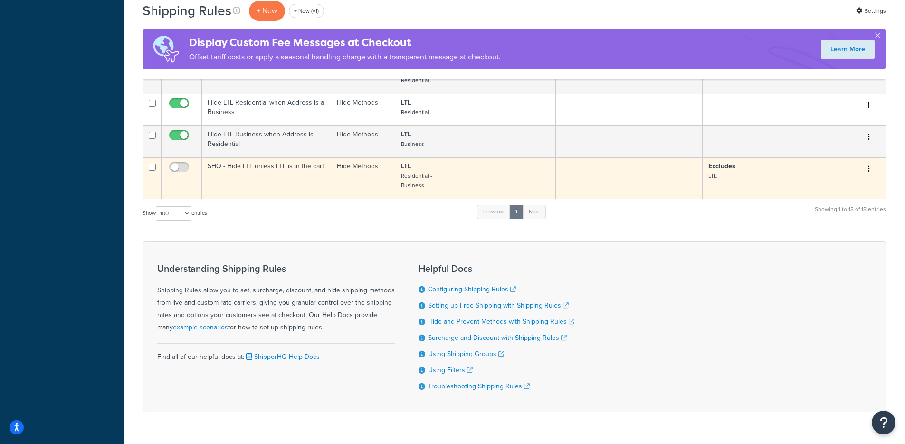
scroll to position [881, 0]
copy td "SHQ - Hide LTL unless LTL is in the cart"
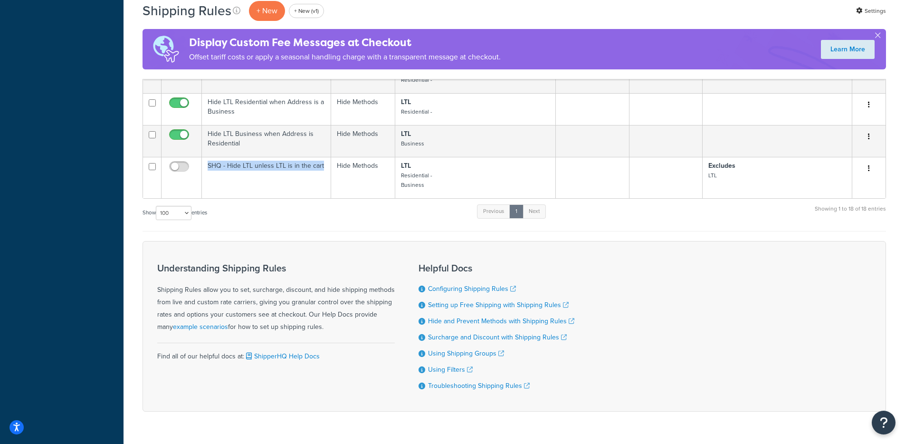
drag, startPoint x: 316, startPoint y: 170, endPoint x: 238, endPoint y: 254, distance: 114.6
click at [269, 263] on h3 "Understanding Shipping Rules" at bounding box center [275, 268] width 237 height 10
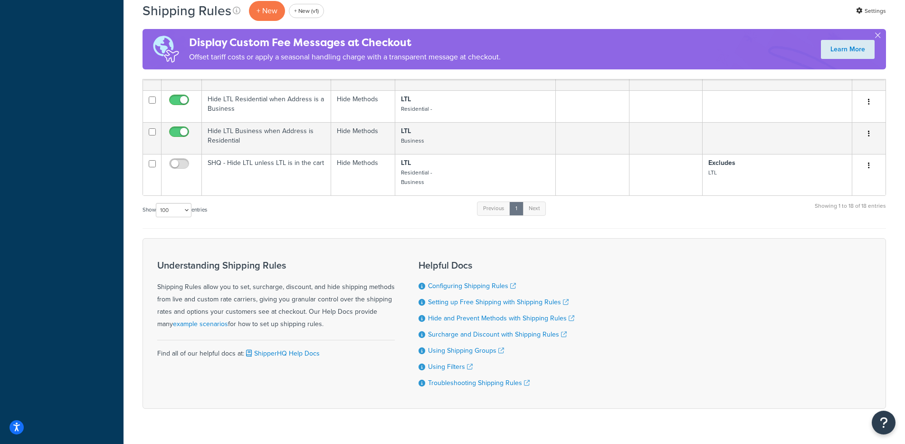
scroll to position [837, 0]
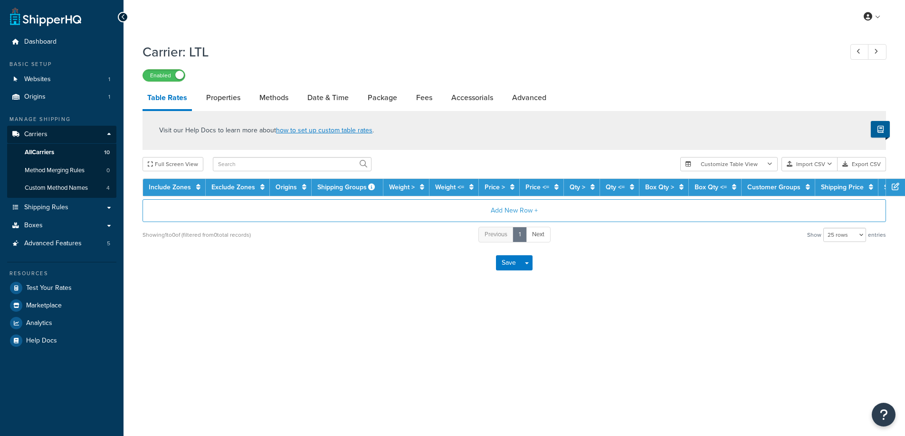
select select "25"
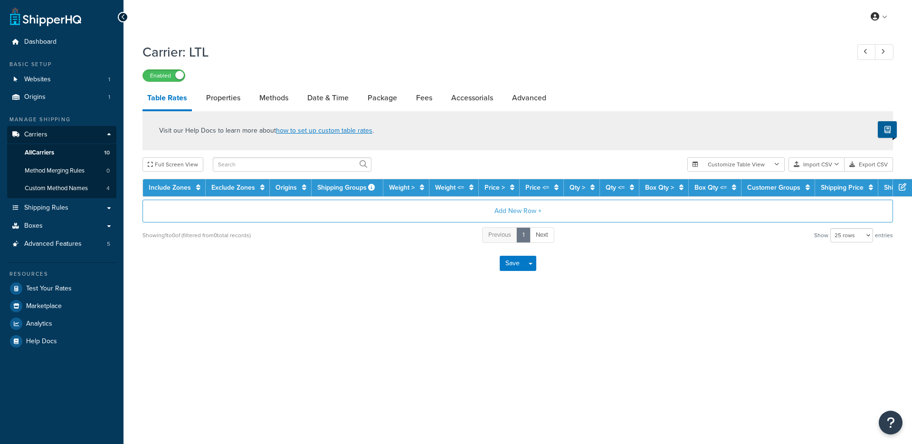
select select "25"
